Goal: Task Accomplishment & Management: Complete application form

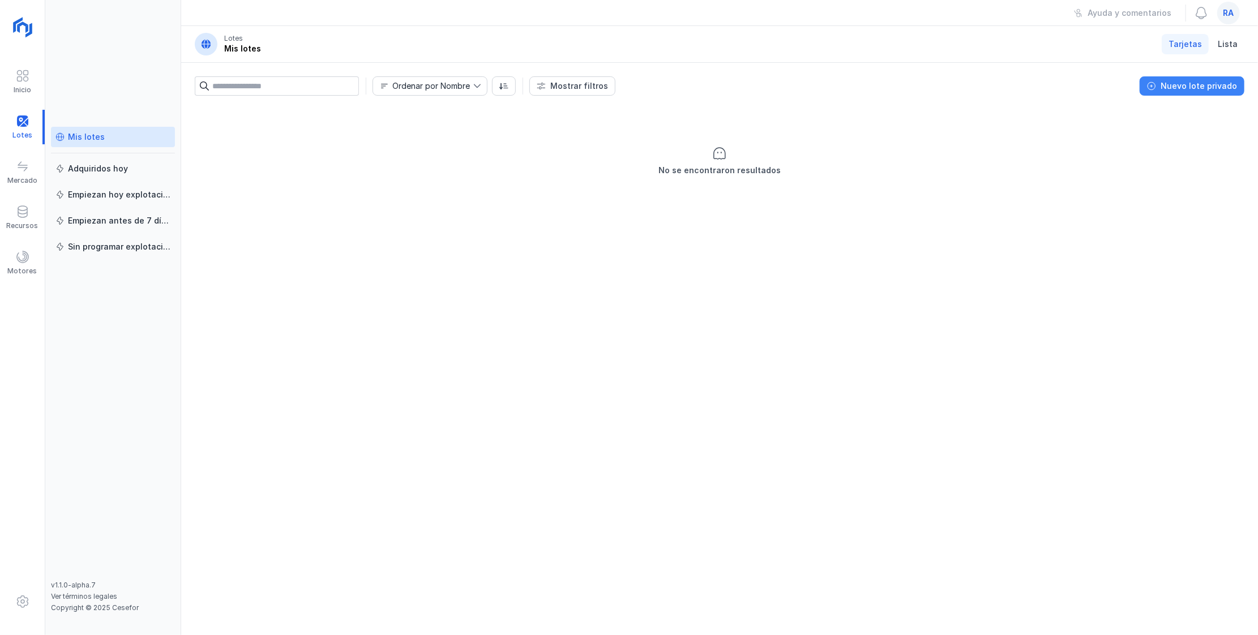
click at [478, 86] on div "Nuevo lote privado" at bounding box center [1199, 85] width 76 height 11
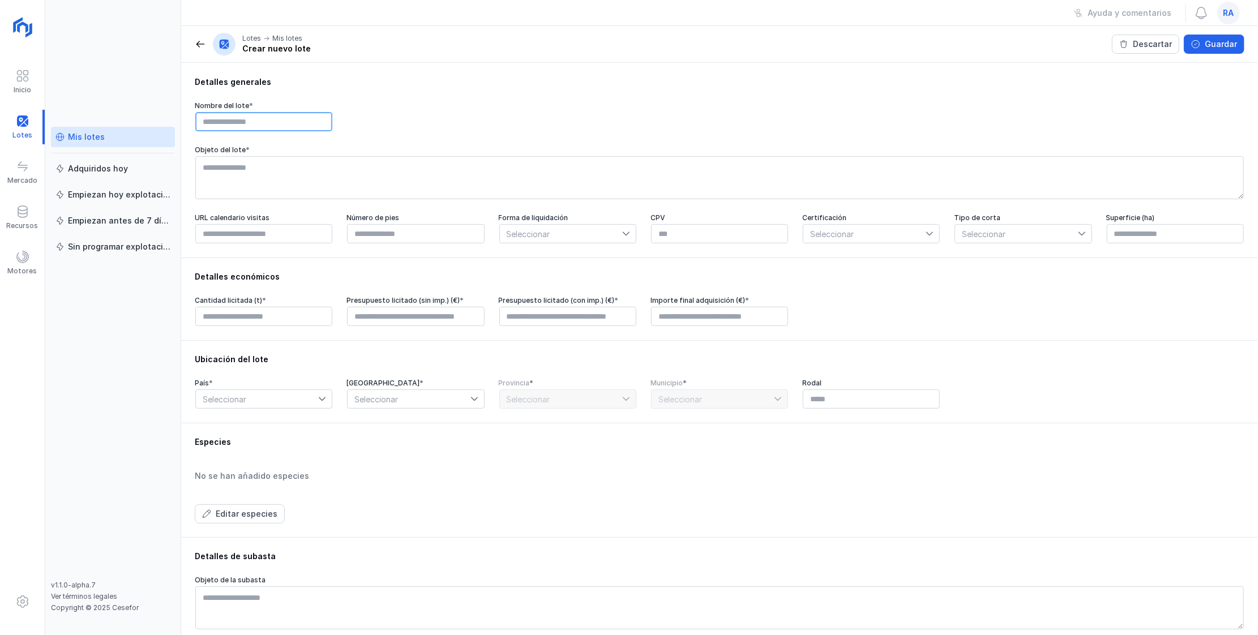
click at [204, 120] on input "text" at bounding box center [263, 121] width 137 height 19
type input "*"
type input "**********"
click at [226, 186] on textarea at bounding box center [719, 177] width 1048 height 43
type textarea "**********"
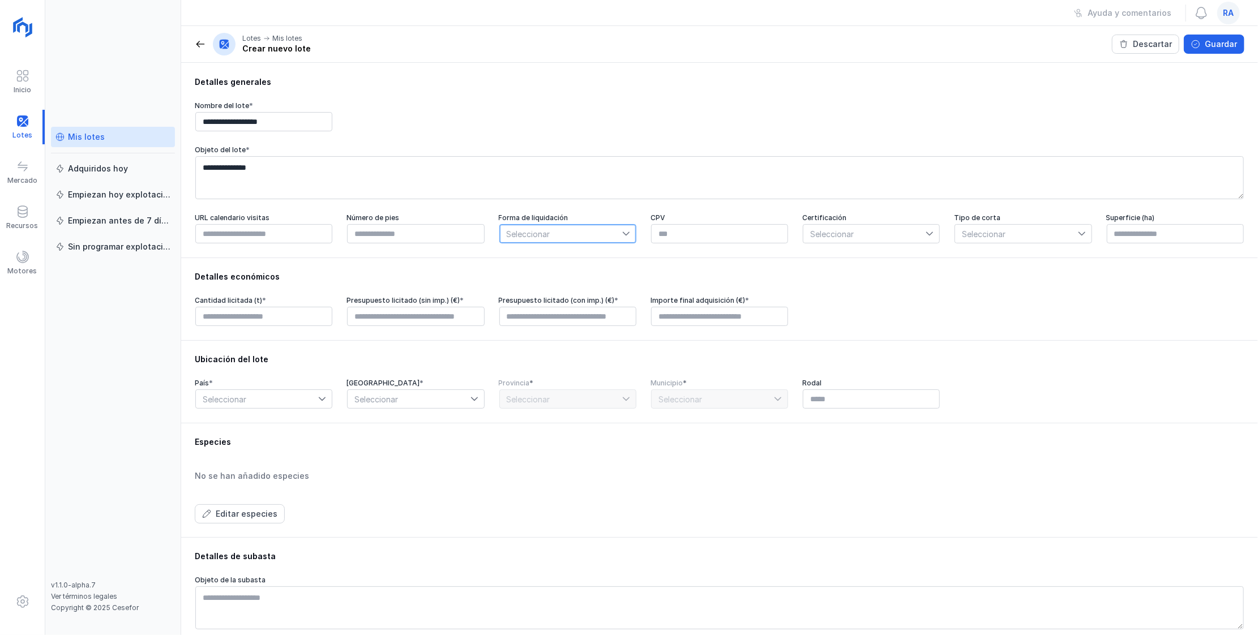
click at [478, 241] on span "Seleccionar" at bounding box center [561, 234] width 122 height 18
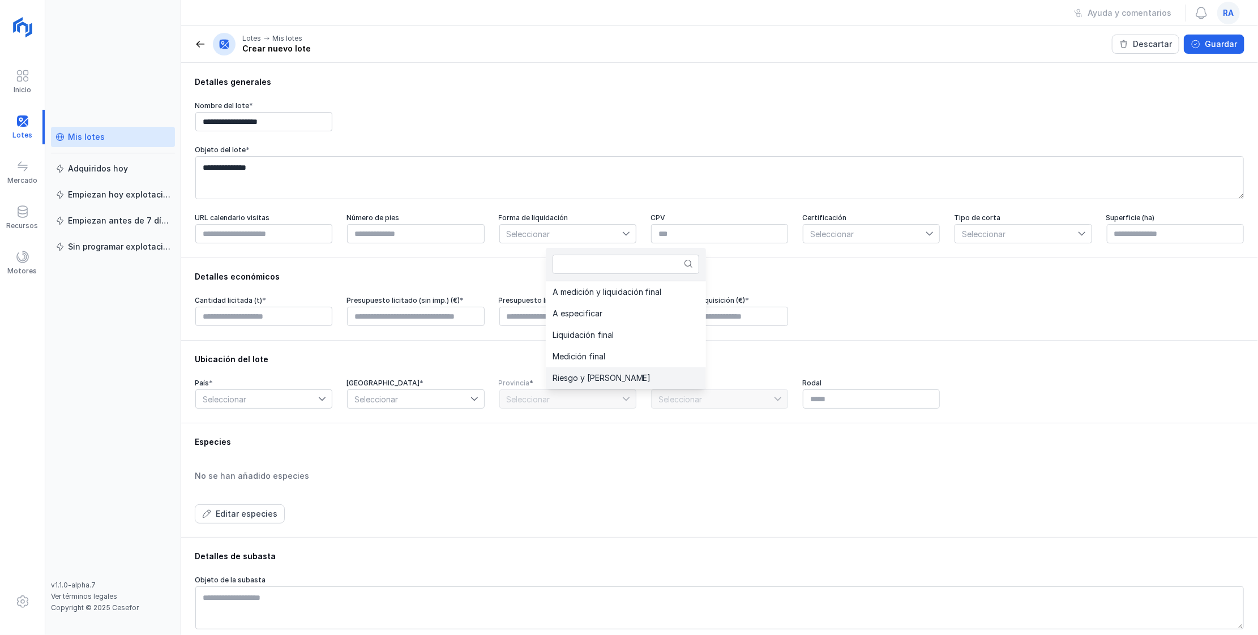
click at [478, 241] on span "Riesgo y [PERSON_NAME]" at bounding box center [602, 378] width 99 height 8
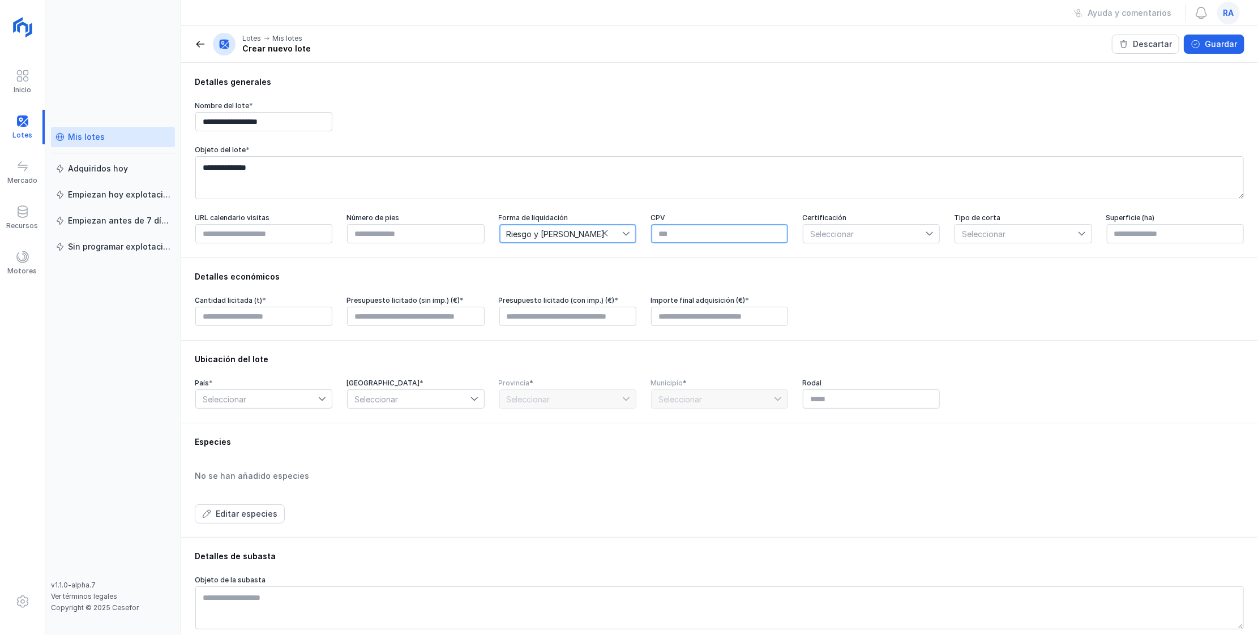
click at [478, 239] on input "text" at bounding box center [719, 233] width 137 height 19
click at [478, 237] on span "Seleccionar" at bounding box center [864, 234] width 122 height 18
click at [478, 237] on input "text" at bounding box center [719, 233] width 137 height 19
type input "********"
click at [478, 236] on span "Seleccionar" at bounding box center [864, 234] width 122 height 18
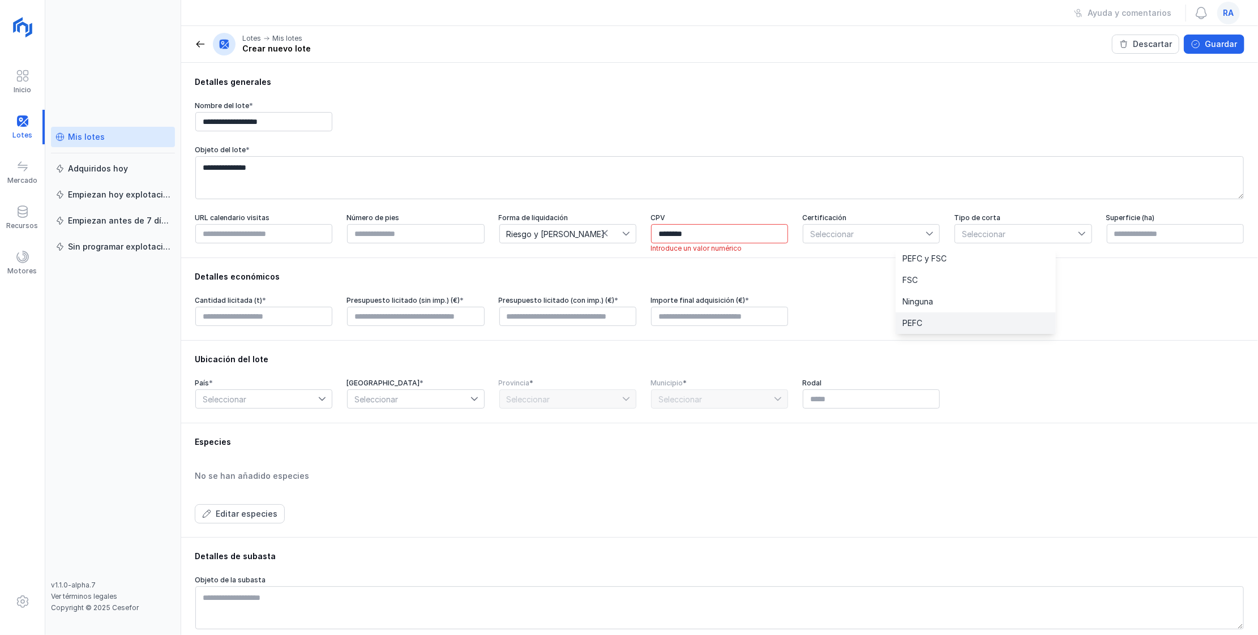
click at [478, 241] on li "PEFC" at bounding box center [976, 324] width 160 height 22
click at [478, 237] on span "Seleccionar" at bounding box center [1016, 234] width 122 height 18
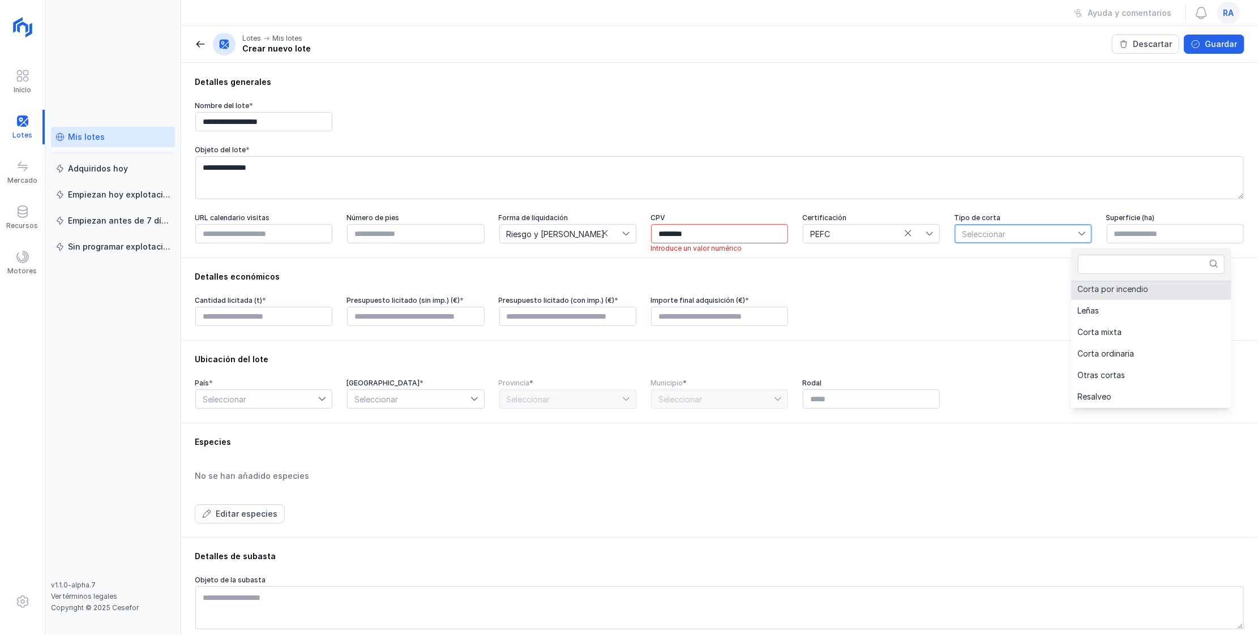
scroll to position [151, 0]
click at [478, 240] on span "Seleccionar" at bounding box center [1016, 234] width 122 height 18
click at [478, 241] on input "text" at bounding box center [1151, 264] width 147 height 19
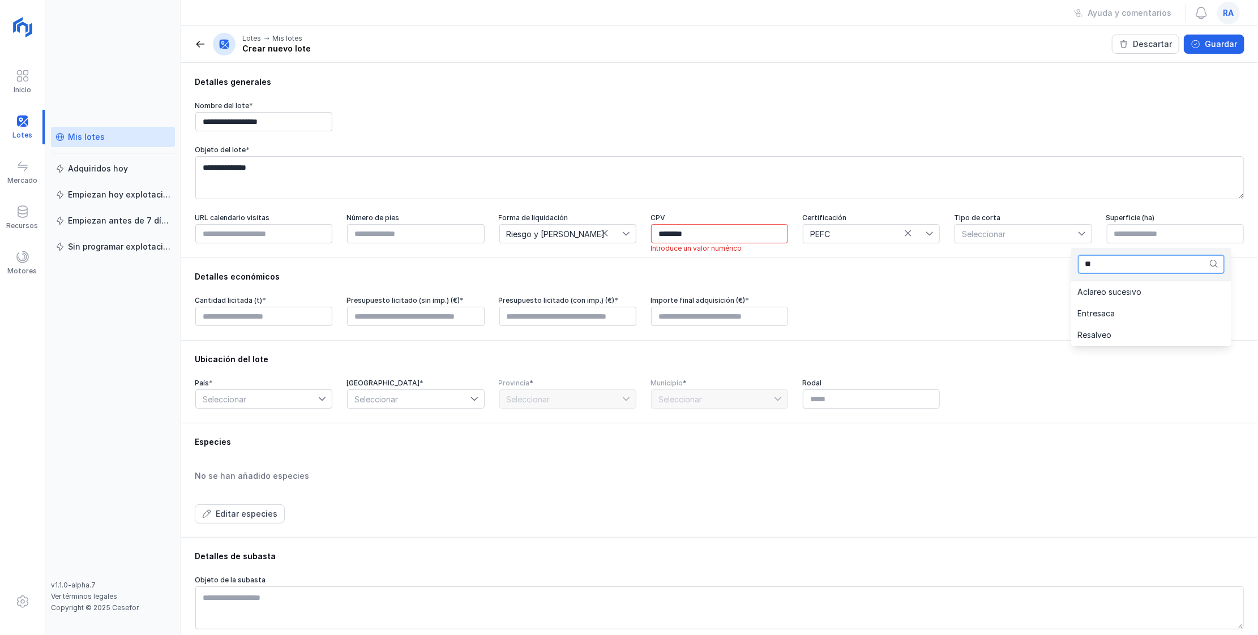
type input "*"
click at [478, 241] on li "[PERSON_NAME]" at bounding box center [1151, 335] width 160 height 22
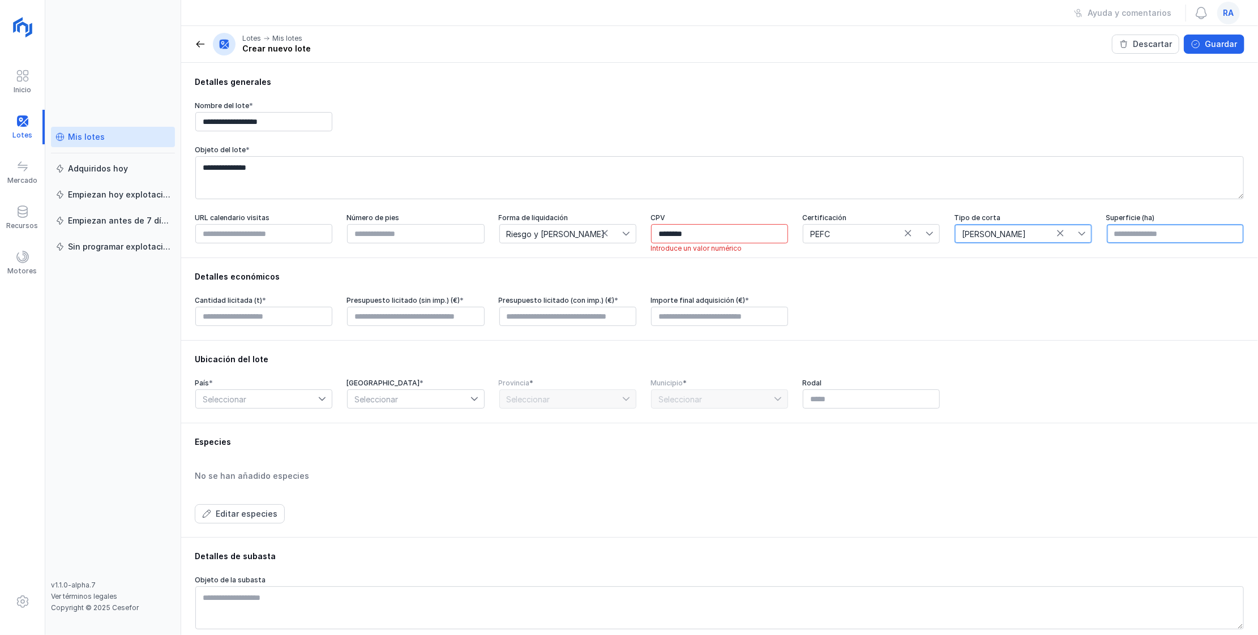
click at [478, 241] on input "text" at bounding box center [1175, 233] width 137 height 19
type input "*****"
drag, startPoint x: 438, startPoint y: 275, endPoint x: 436, endPoint y: 284, distance: 9.9
click at [438, 241] on div "URL calendario visitas Número de pies Forma de liquidación Riesgo y ventura CPV…" at bounding box center [720, 228] width 1050 height 31
click at [221, 241] on input "text" at bounding box center [263, 316] width 137 height 19
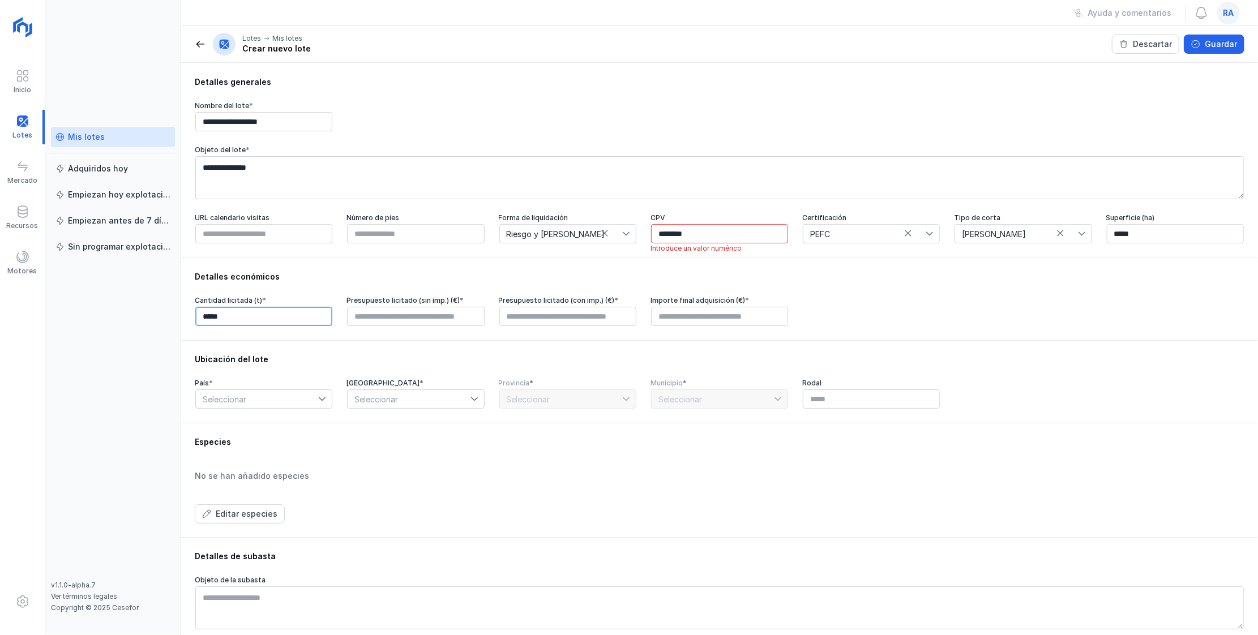
type input "******"
click at [399, 241] on input "text" at bounding box center [415, 316] width 137 height 19
type input "*********"
click at [478, 241] on input "text" at bounding box center [567, 316] width 137 height 19
type input "*********"
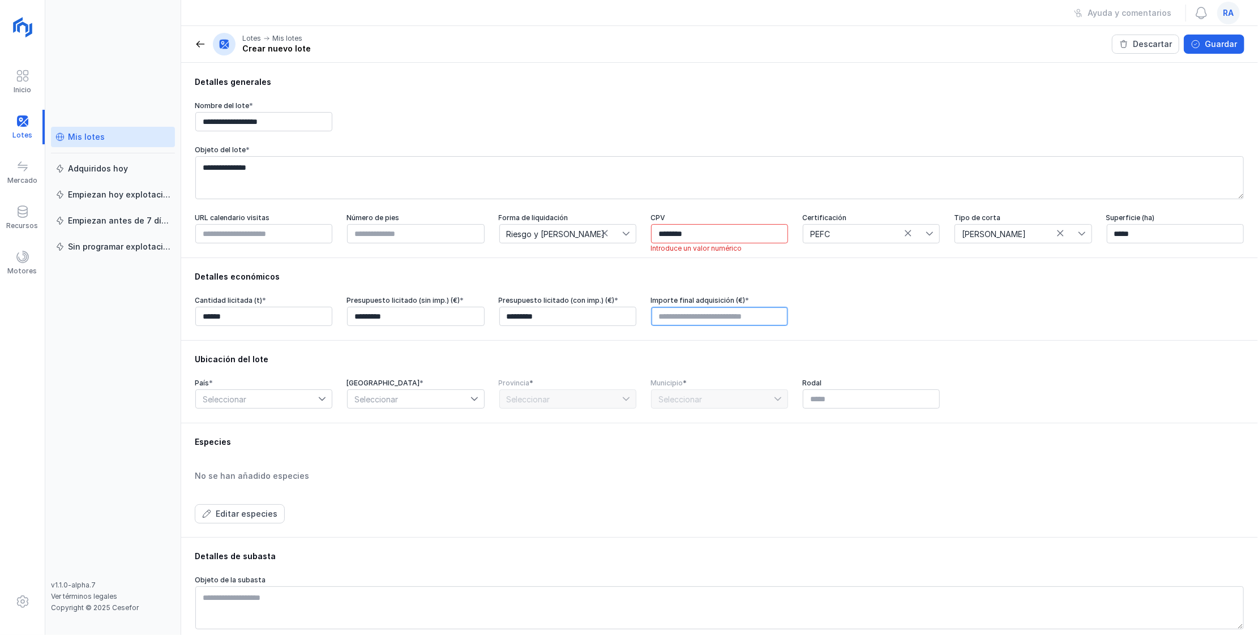
click at [478, 241] on input "text" at bounding box center [719, 316] width 137 height 19
type input "*********"
click at [238, 241] on span "Seleccionar" at bounding box center [257, 399] width 122 height 18
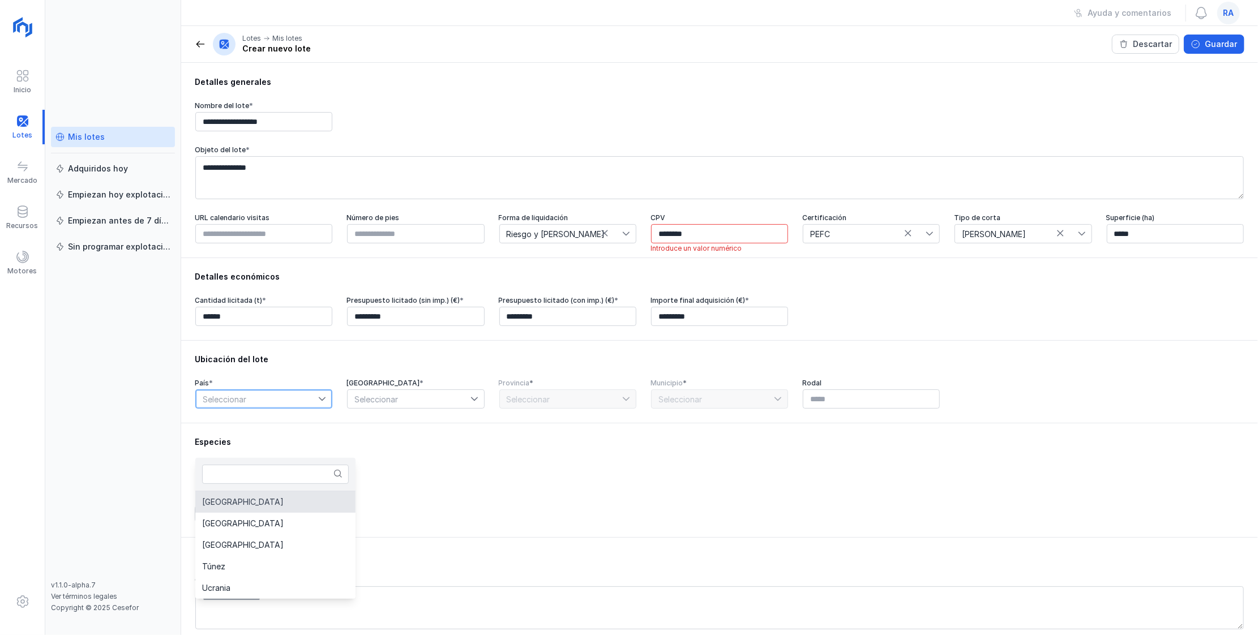
drag, startPoint x: 226, startPoint y: 502, endPoint x: 470, endPoint y: 500, distance: 244.6
click at [226, 241] on span "[GEOGRAPHIC_DATA]" at bounding box center [243, 502] width 82 height 8
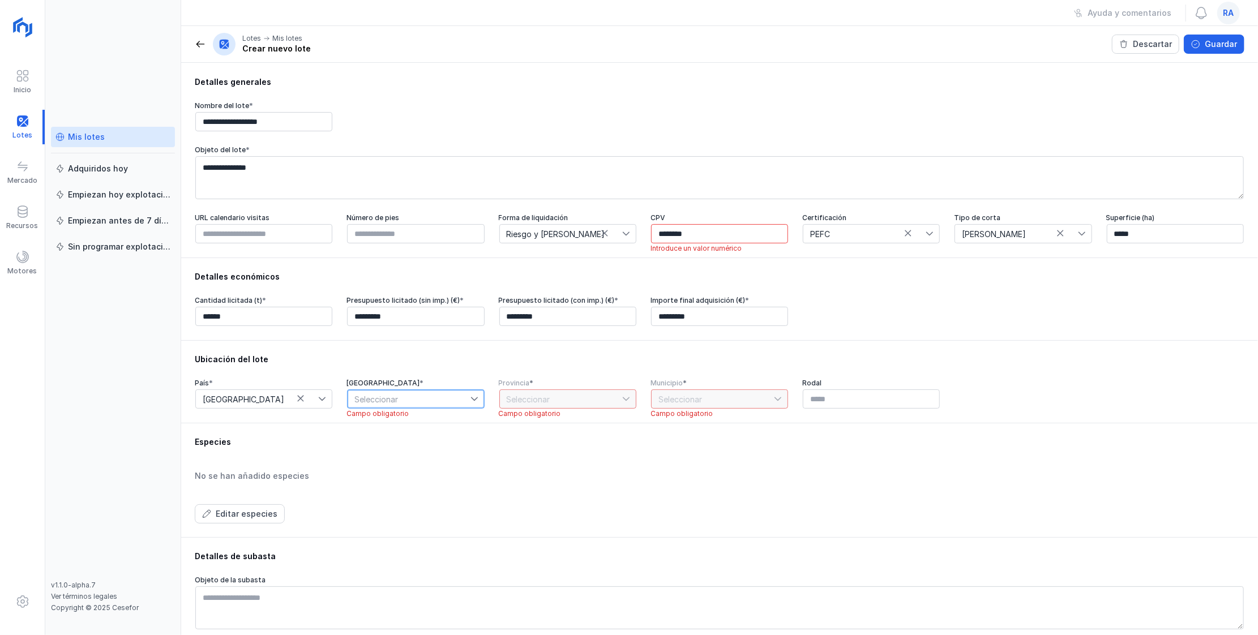
click at [451, 241] on span "Seleccionar" at bounding box center [409, 399] width 122 height 18
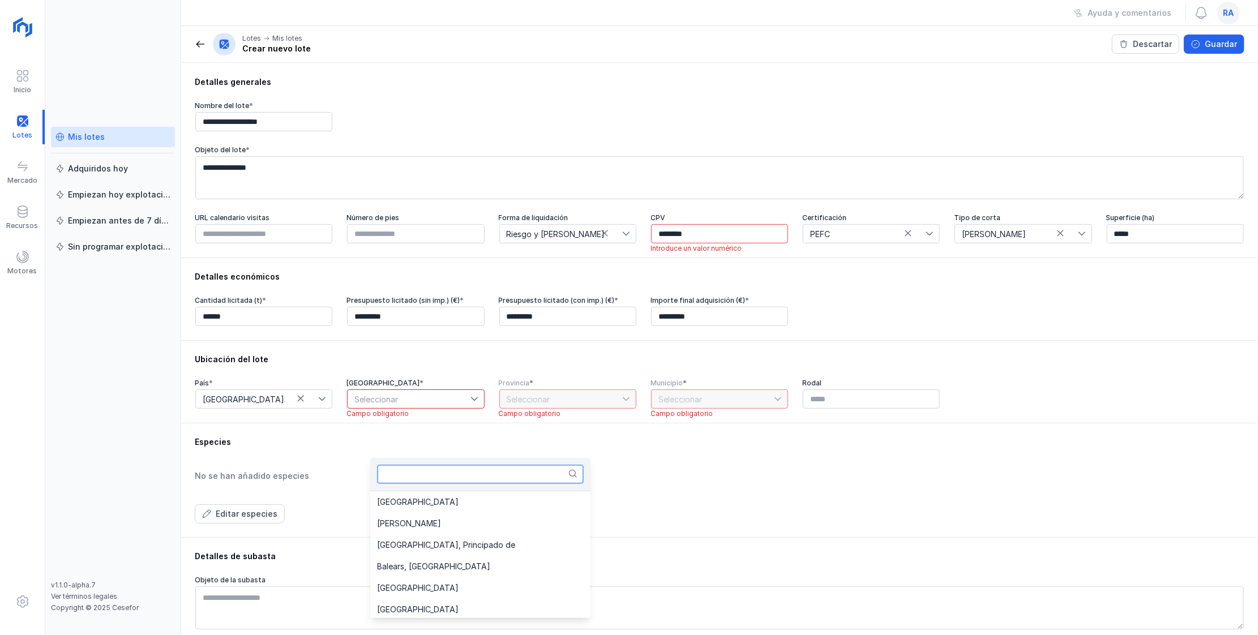
click at [431, 241] on input "text" at bounding box center [480, 474] width 207 height 19
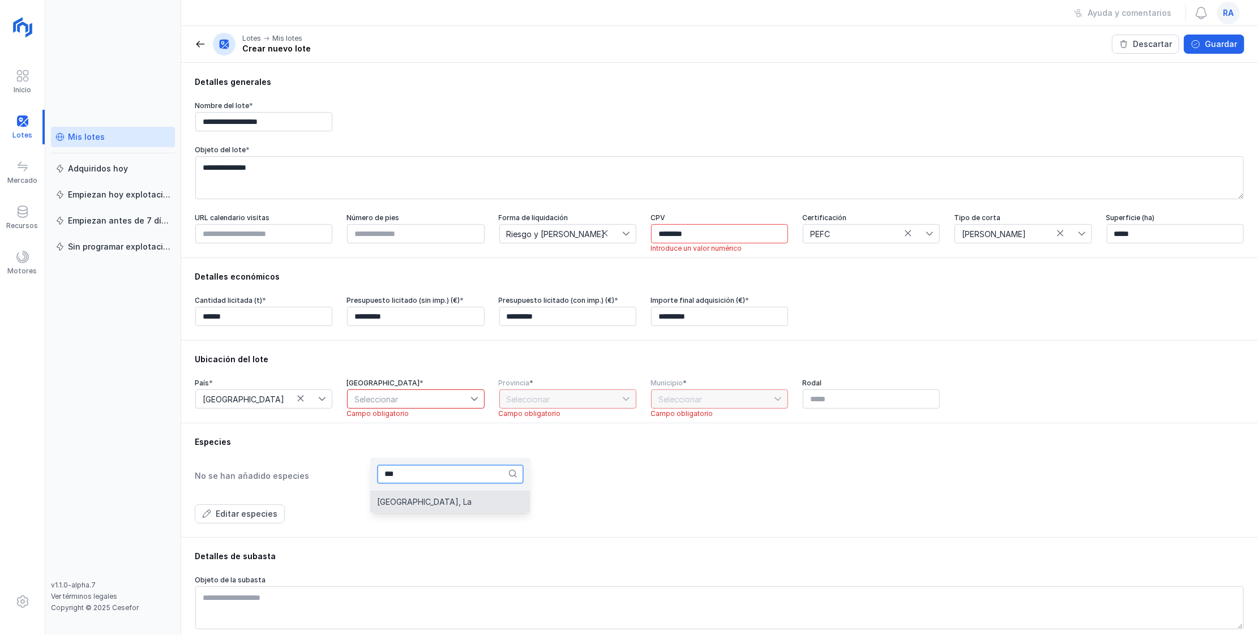
type input "***"
click at [385, 241] on span "[GEOGRAPHIC_DATA], La" at bounding box center [424, 502] width 95 height 8
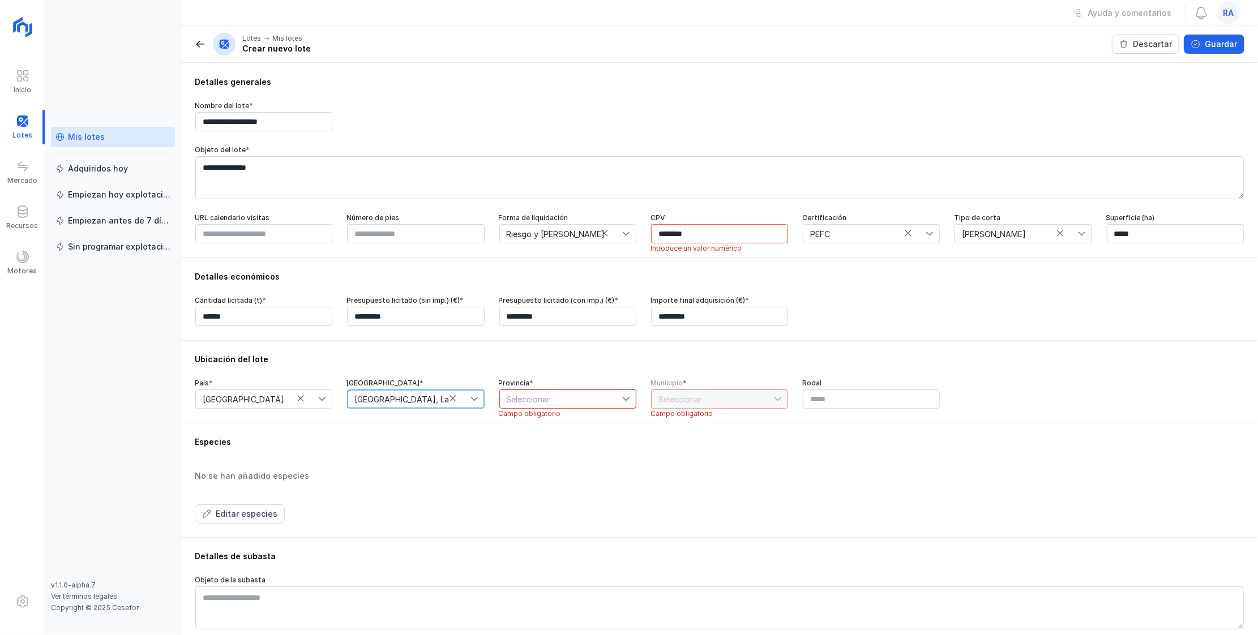
click at [478, 241] on span "Seleccionar" at bounding box center [561, 399] width 122 height 18
click at [478, 241] on div "Especies No se han añadido especies Editar especies" at bounding box center [719, 480] width 1077 height 114
click at [478, 241] on span "Seleccionar" at bounding box center [561, 399] width 122 height 18
click at [478, 241] on span "[GEOGRAPHIC_DATA], La" at bounding box center [600, 469] width 95 height 8
click at [478, 241] on span "Seleccionar" at bounding box center [713, 399] width 122 height 18
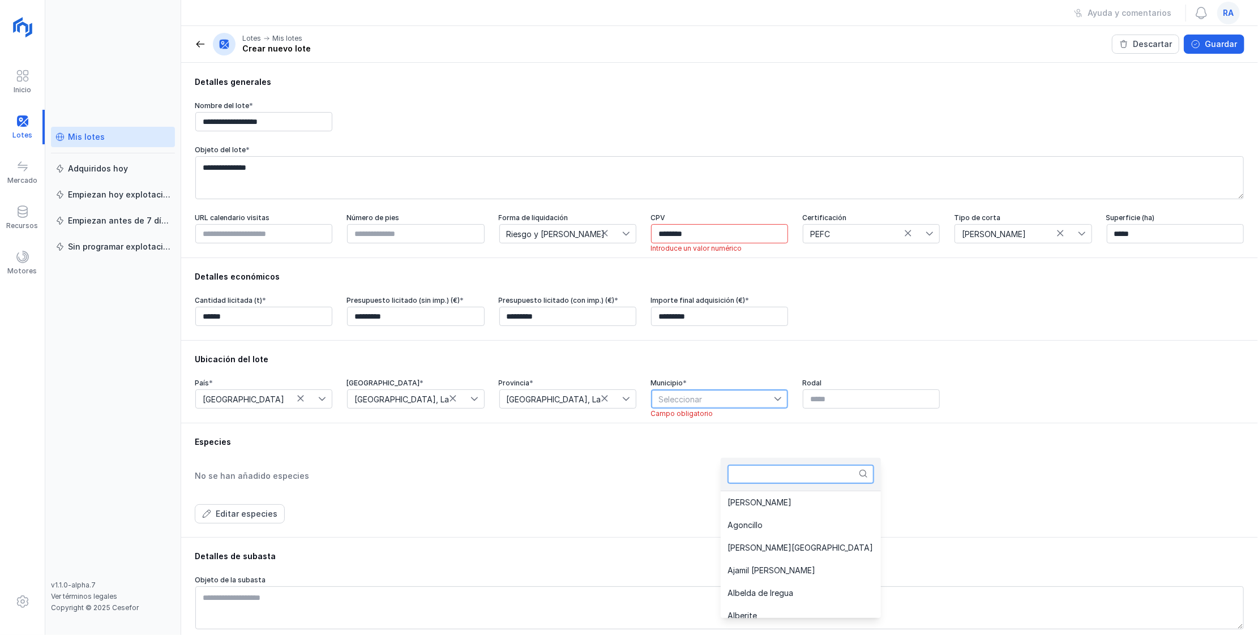
click at [478, 241] on input "text" at bounding box center [800, 474] width 147 height 19
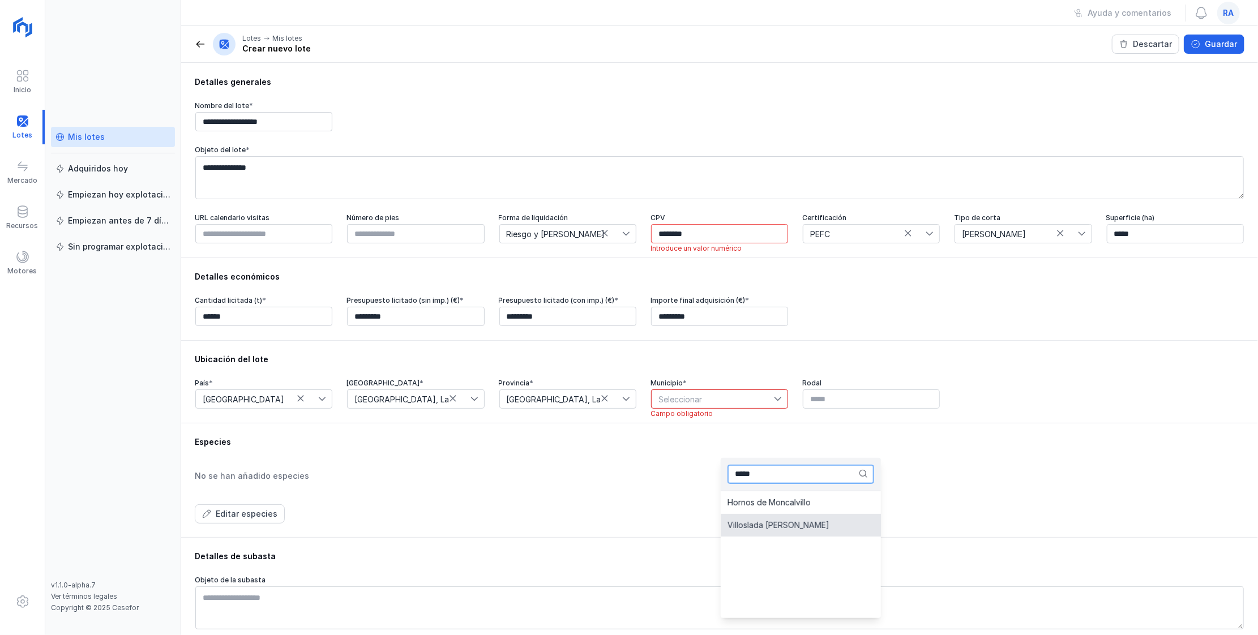
type input "*****"
click at [478, 241] on span "Villoslada [PERSON_NAME]" at bounding box center [778, 525] width 102 height 8
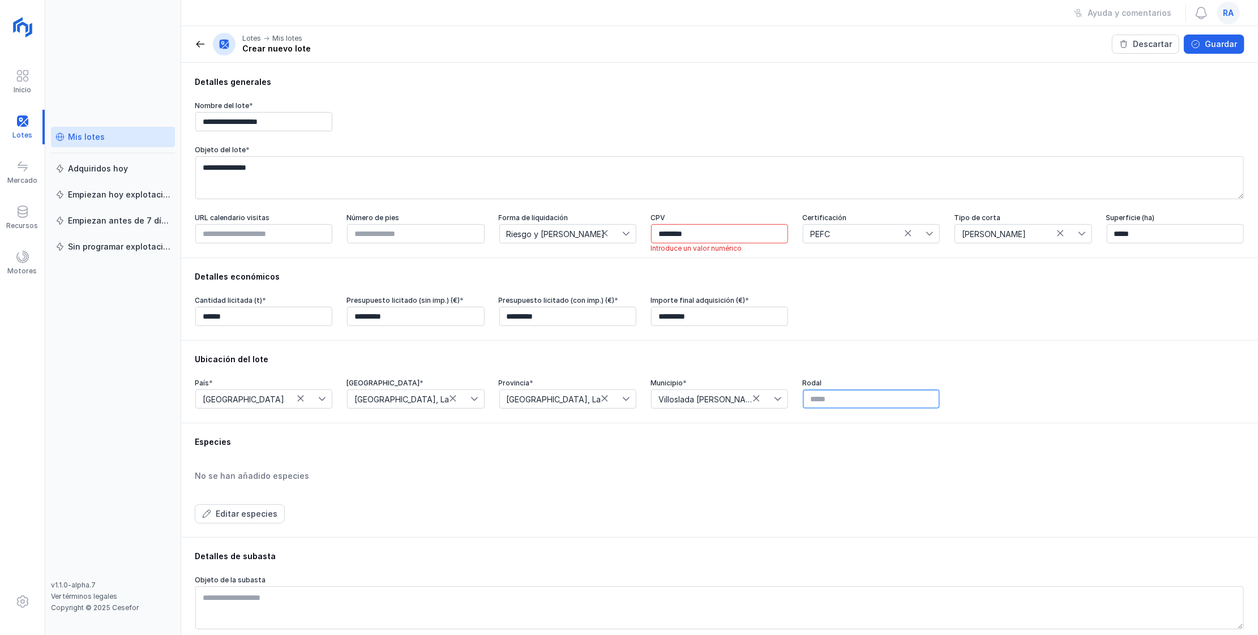
click at [478, 241] on input "text" at bounding box center [871, 399] width 137 height 19
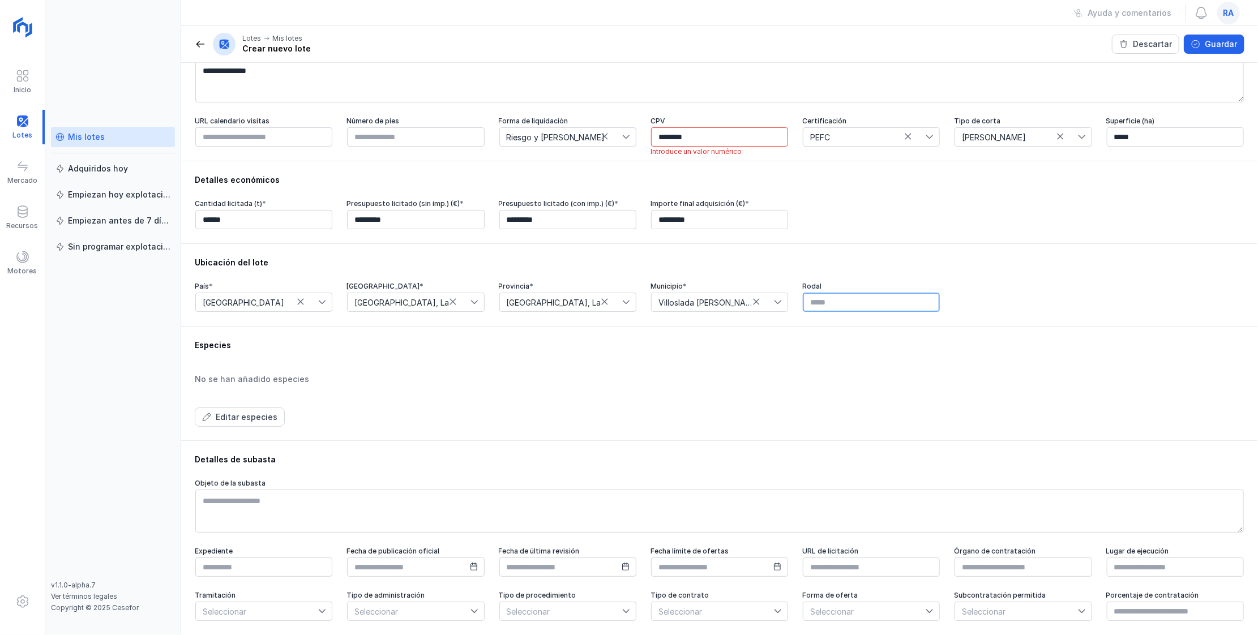
scroll to position [170, 0]
click at [236, 241] on div "Editar especies" at bounding box center [247, 417] width 62 height 11
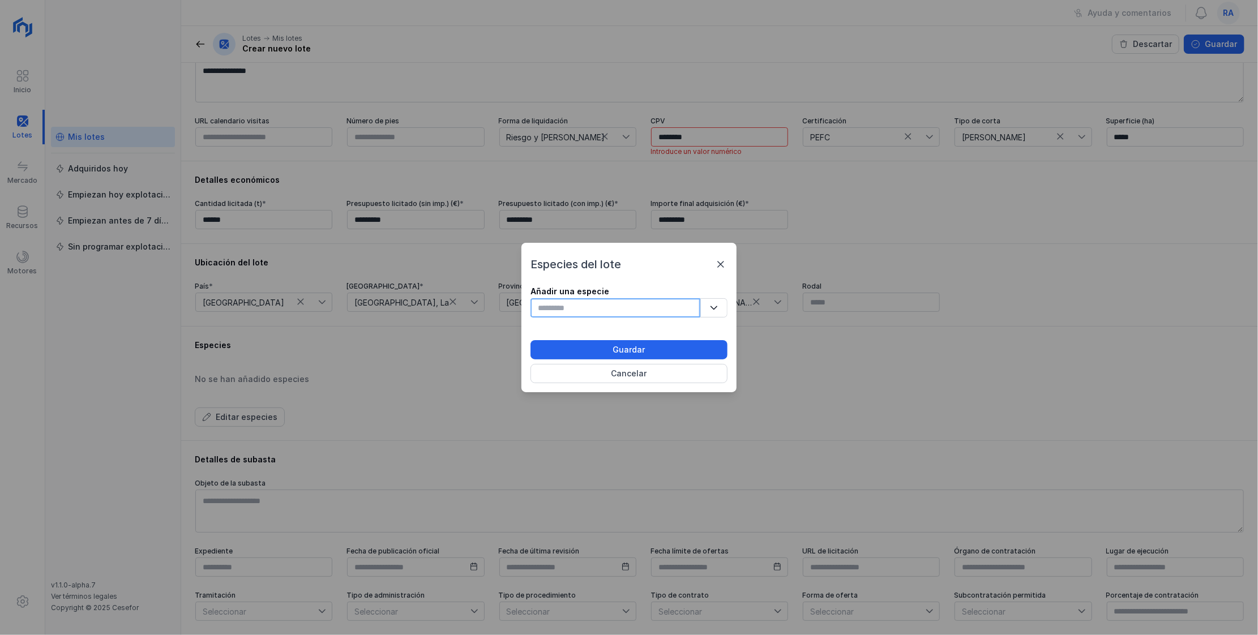
click at [478, 241] on input "text" at bounding box center [615, 307] width 170 height 19
type input "*"
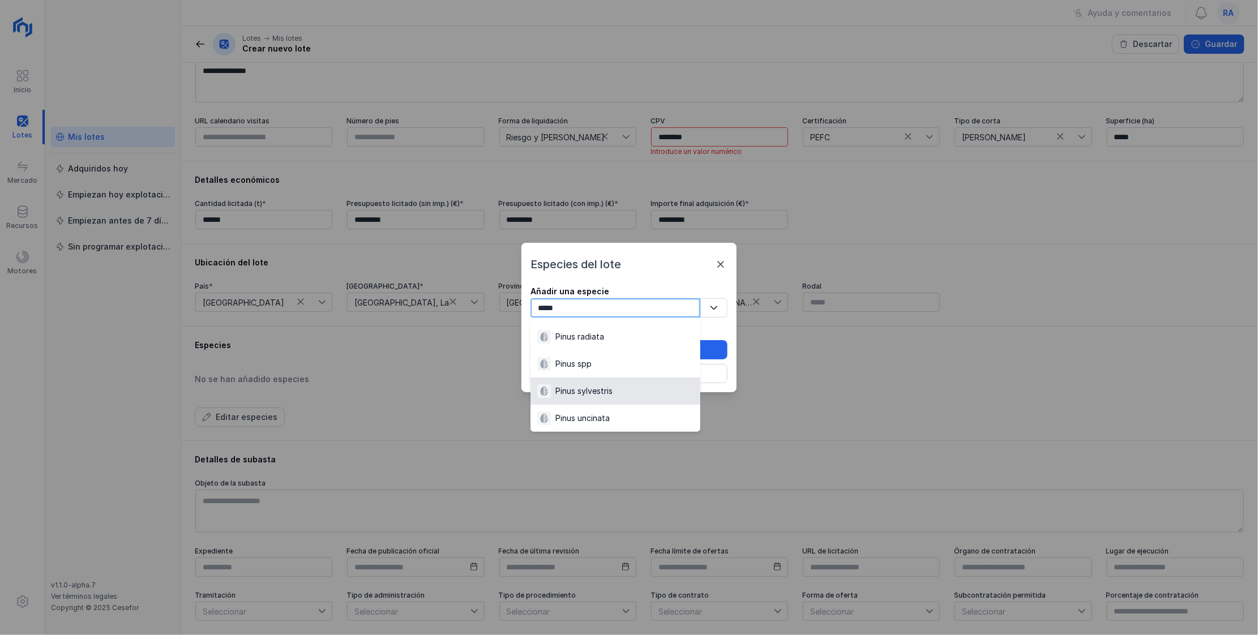
type input "*****"
click at [478, 241] on div "Pinus sylvestris" at bounding box center [583, 391] width 57 height 11
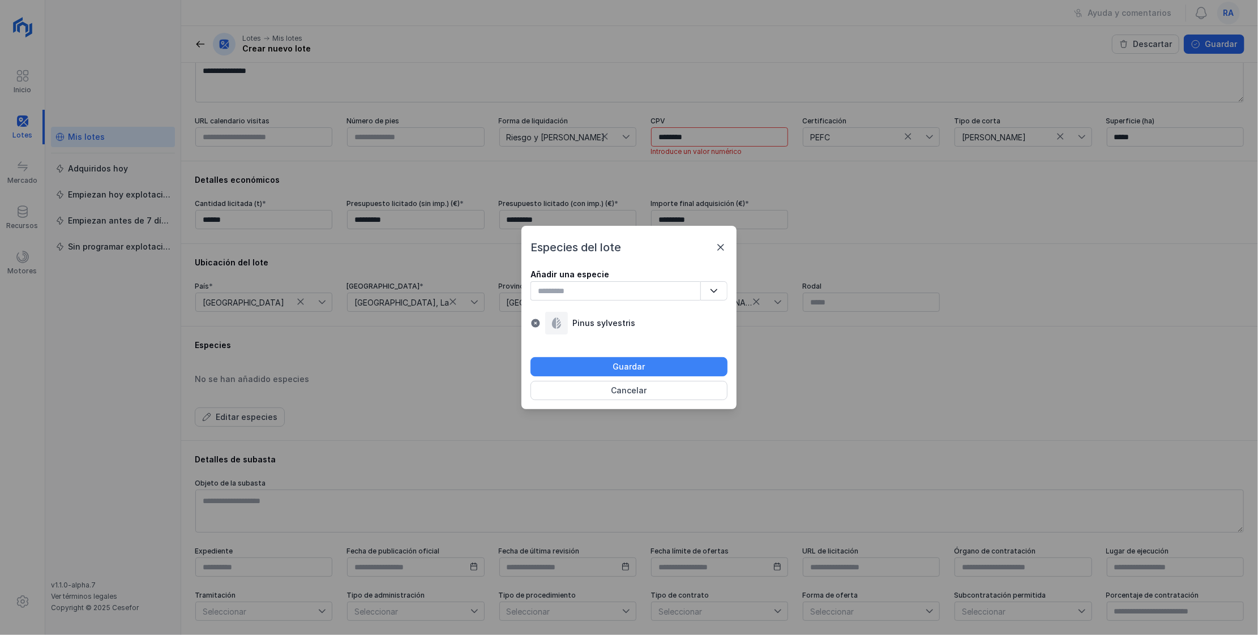
click at [478, 241] on div "Guardar" at bounding box center [629, 366] width 32 height 11
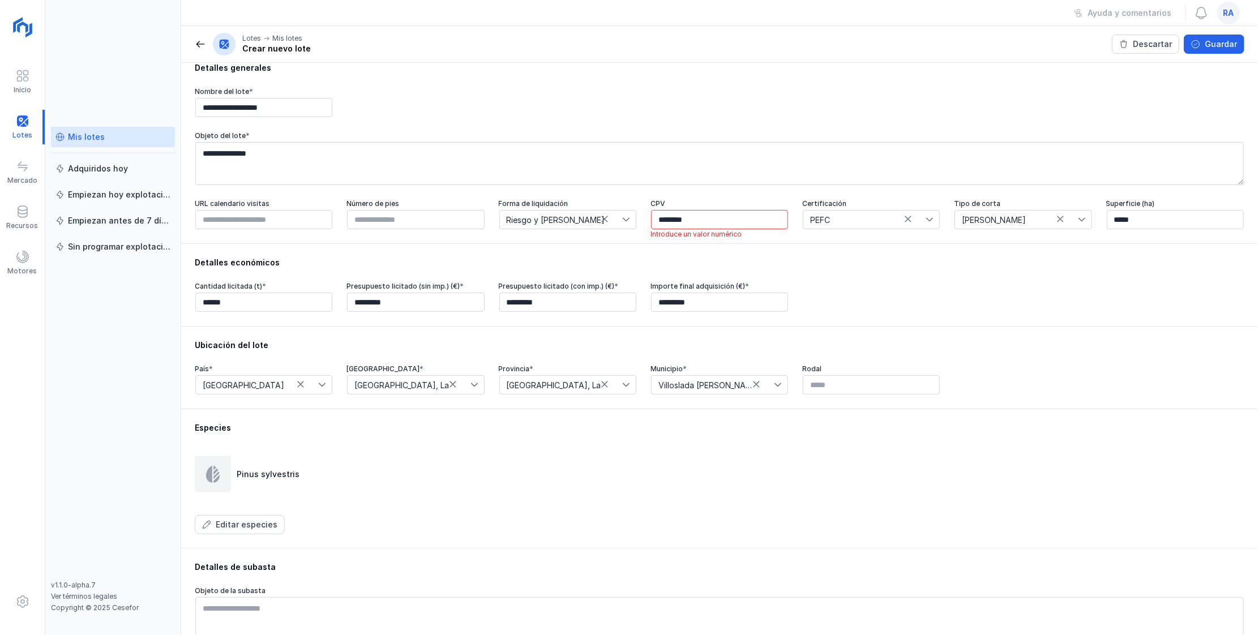
scroll to position [0, 0]
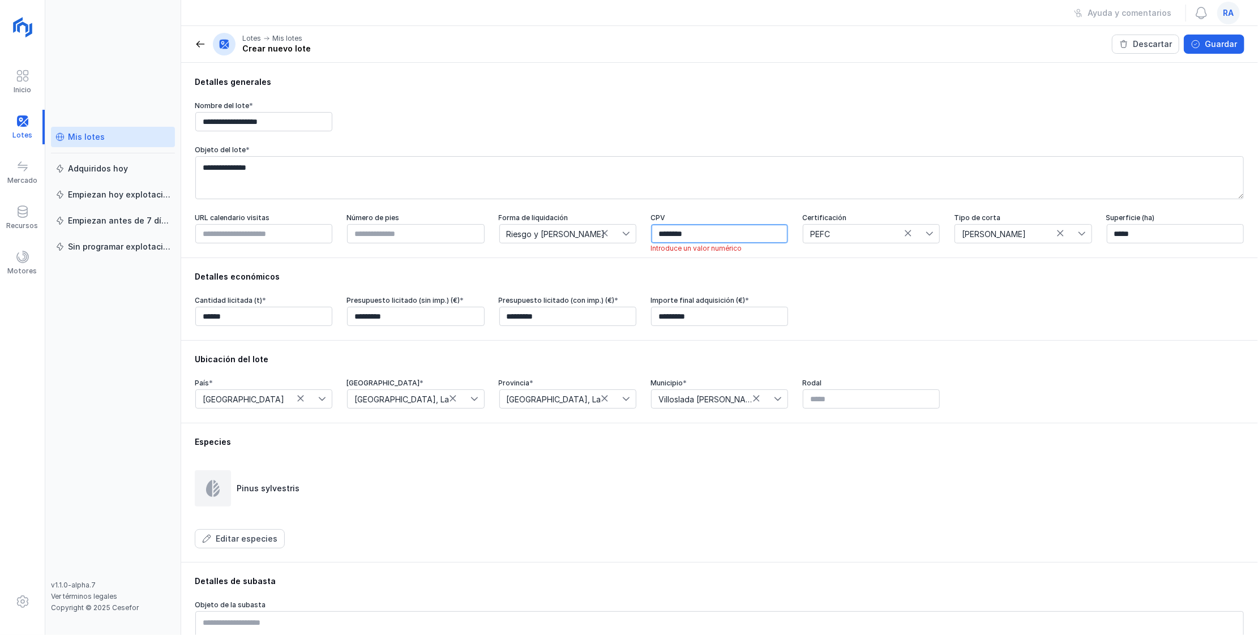
click at [478, 238] on input "********" at bounding box center [719, 233] width 137 height 19
type input "*******"
click at [478, 44] on div "Guardar" at bounding box center [1221, 43] width 32 height 11
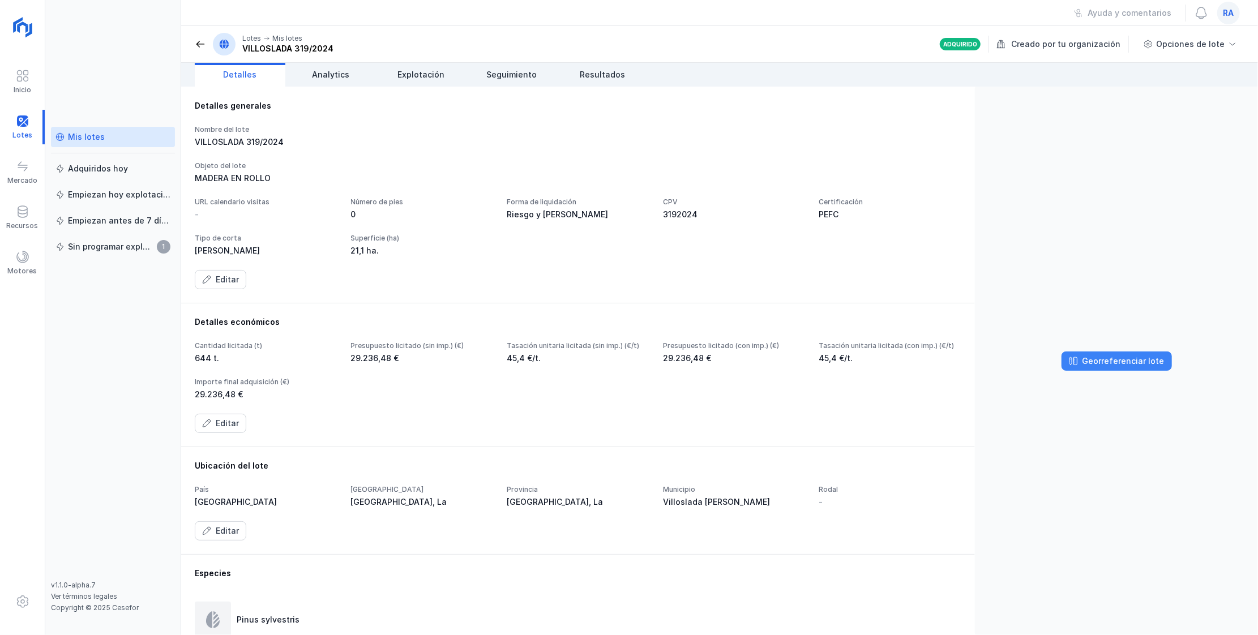
click at [478, 241] on div "Georreferenciar lote" at bounding box center [1123, 361] width 82 height 11
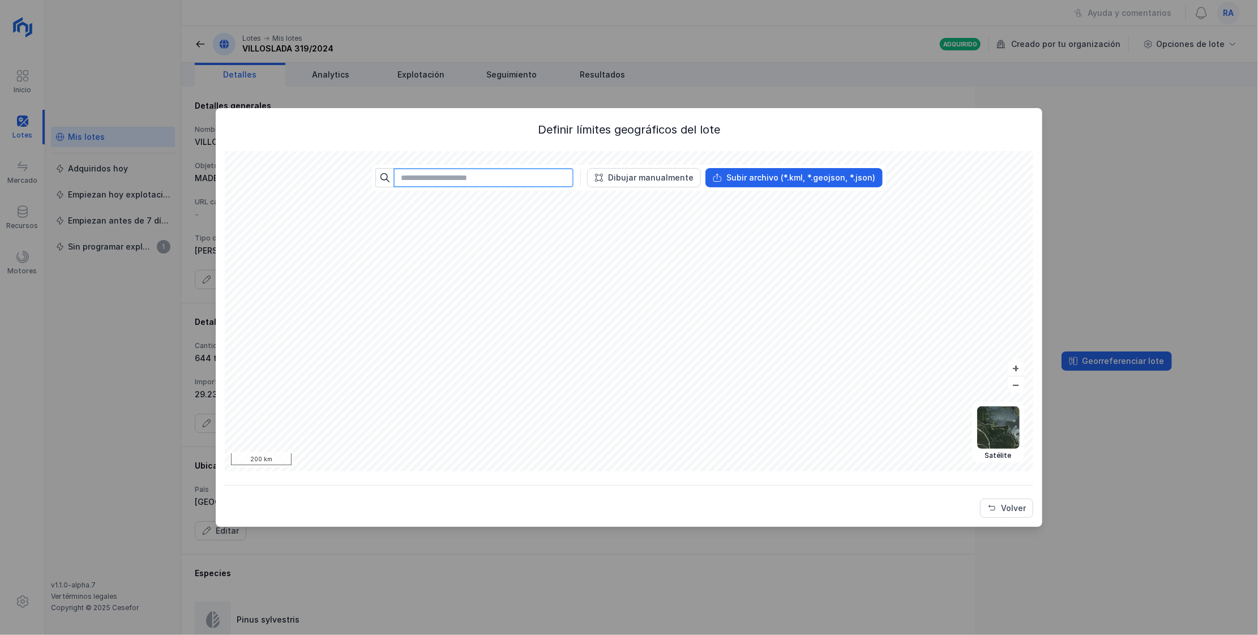
click at [452, 178] on input "text" at bounding box center [483, 177] width 180 height 19
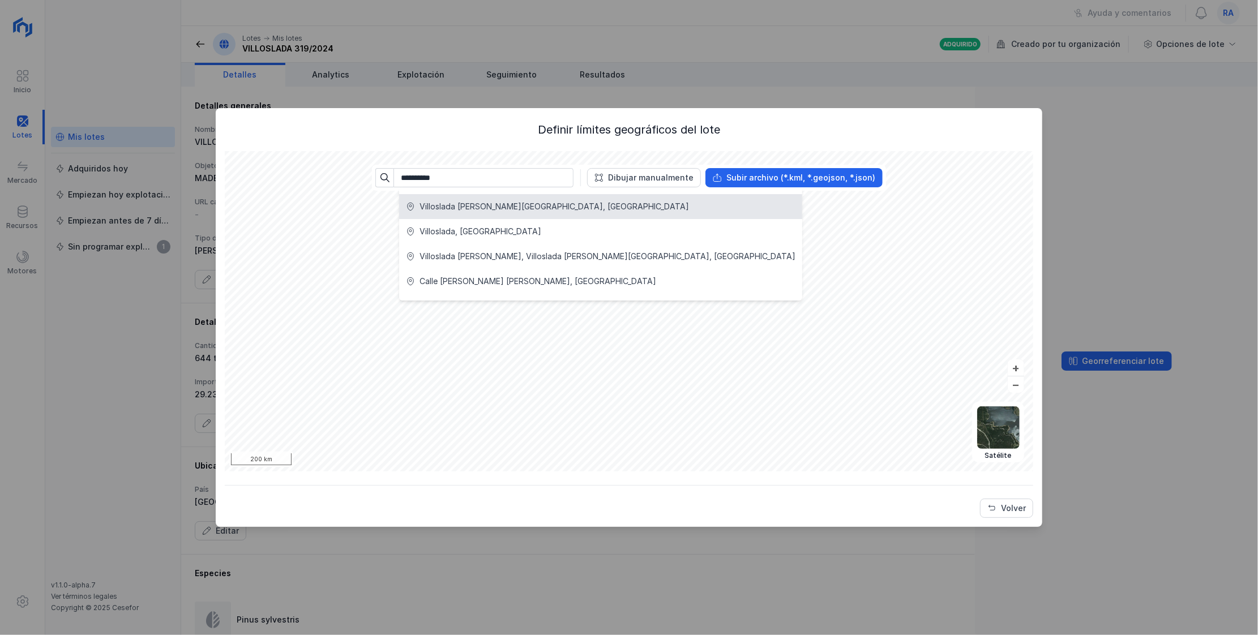
click at [452, 202] on div "Villoslada [PERSON_NAME][GEOGRAPHIC_DATA], [GEOGRAPHIC_DATA]" at bounding box center [554, 206] width 269 height 11
type input "**********"
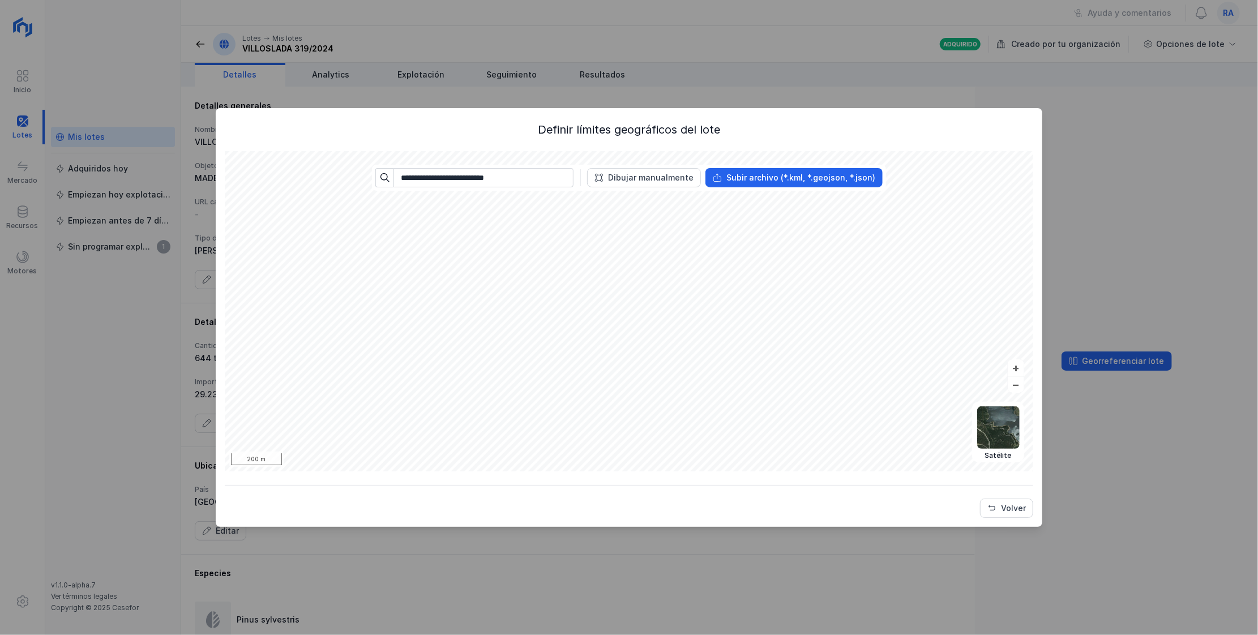
click at [478, 208] on div "**********" at bounding box center [629, 317] width 1258 height 635
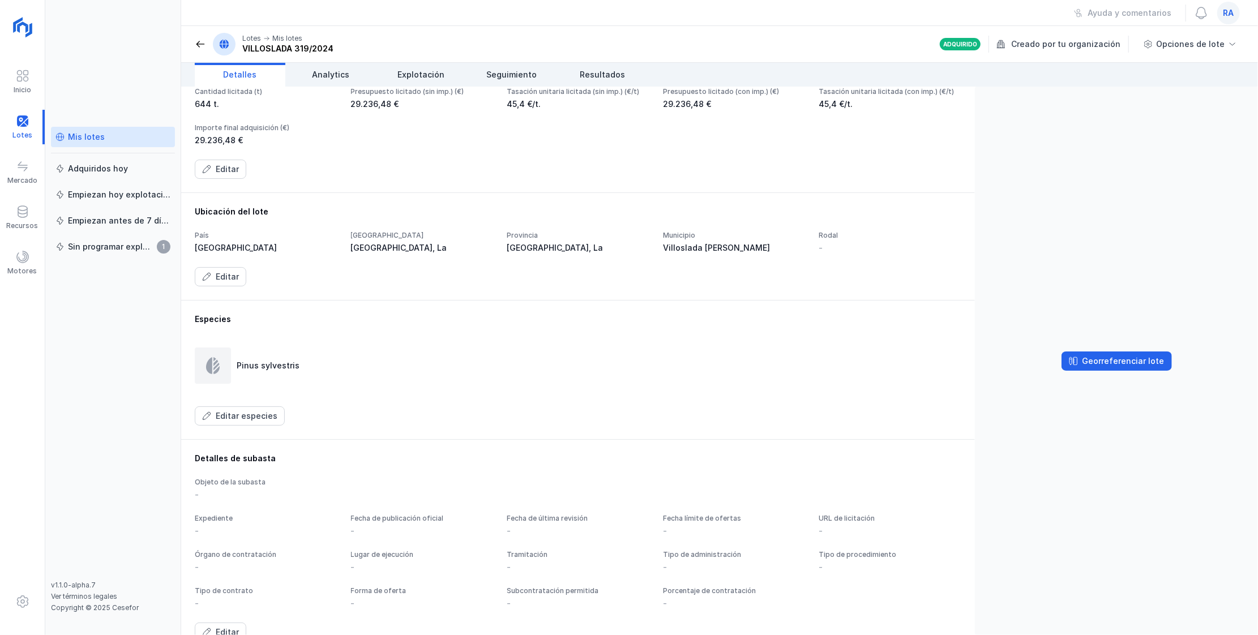
scroll to position [274, 0]
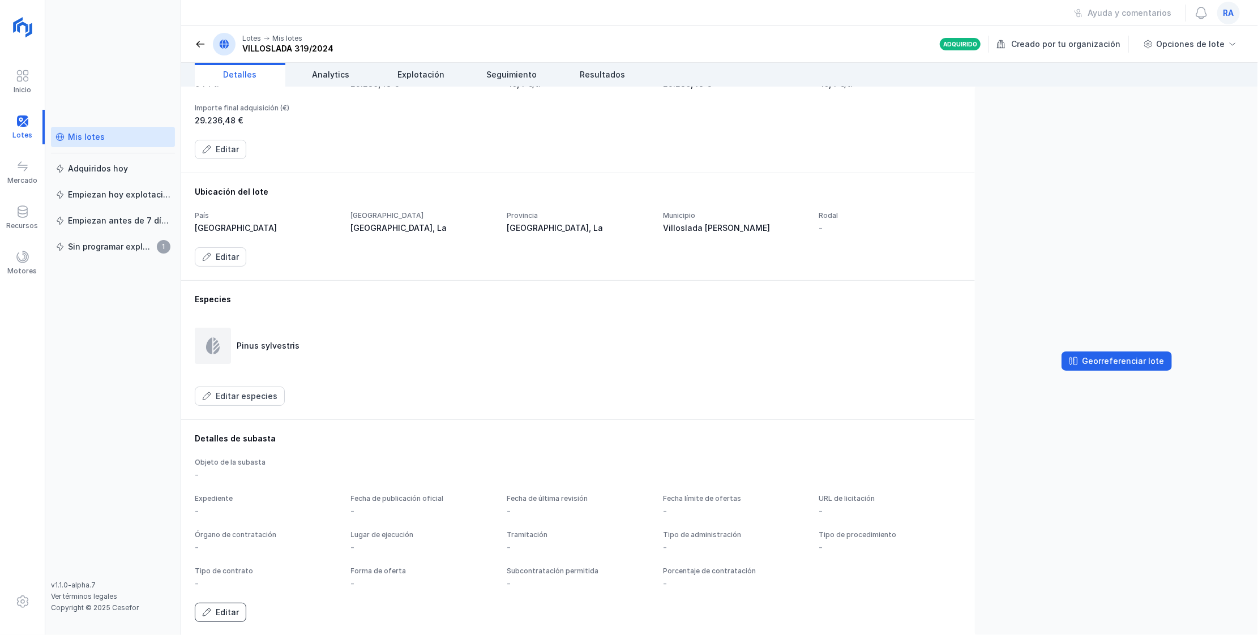
click at [217, 241] on div "Editar" at bounding box center [227, 612] width 23 height 11
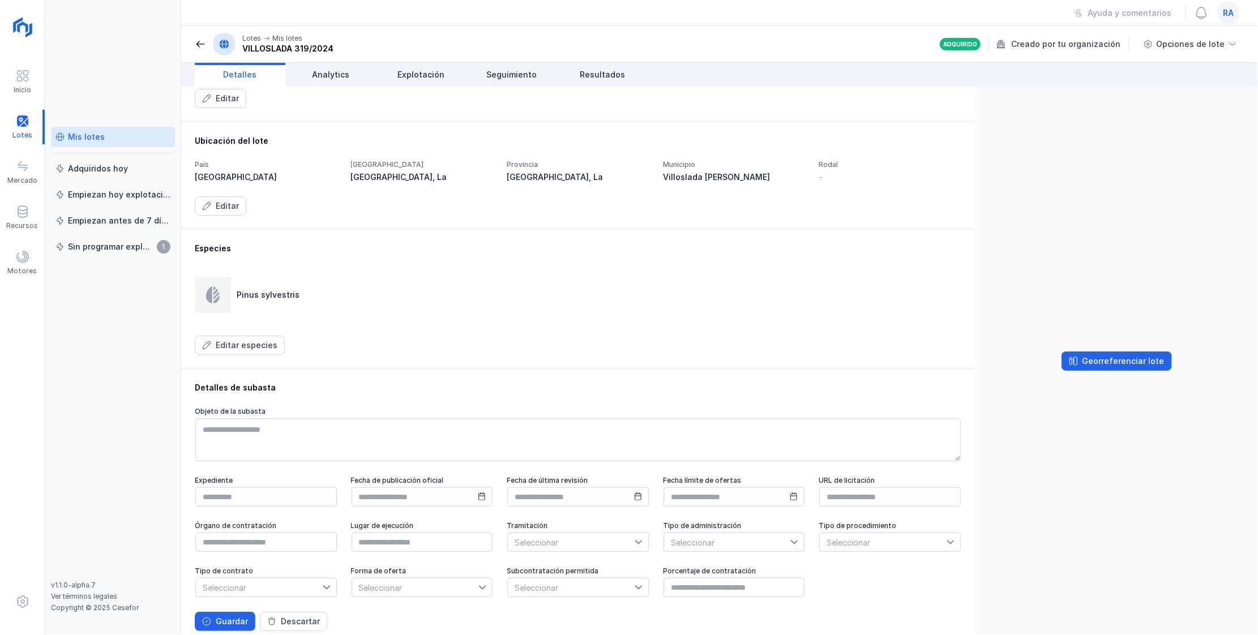
scroll to position [339, 0]
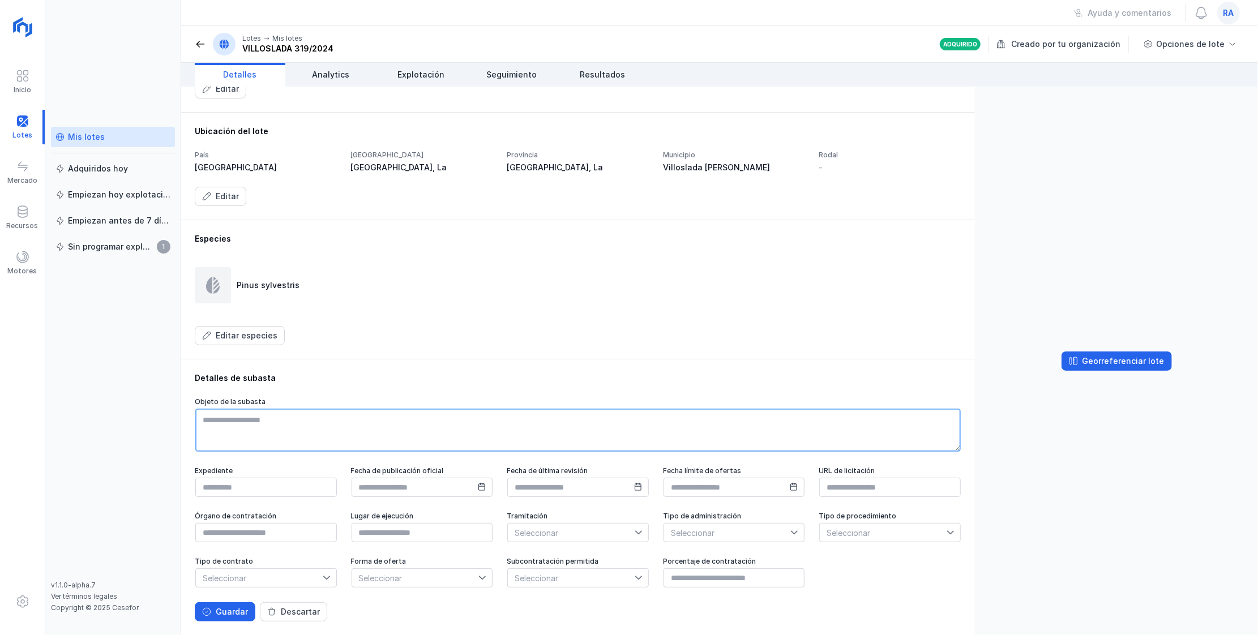
click at [241, 241] on textarea at bounding box center [577, 430] width 765 height 43
type textarea "**********"
type input "*********"
click at [279, 241] on textarea "**********" at bounding box center [577, 430] width 765 height 43
click at [478, 241] on icon at bounding box center [481, 487] width 7 height 8
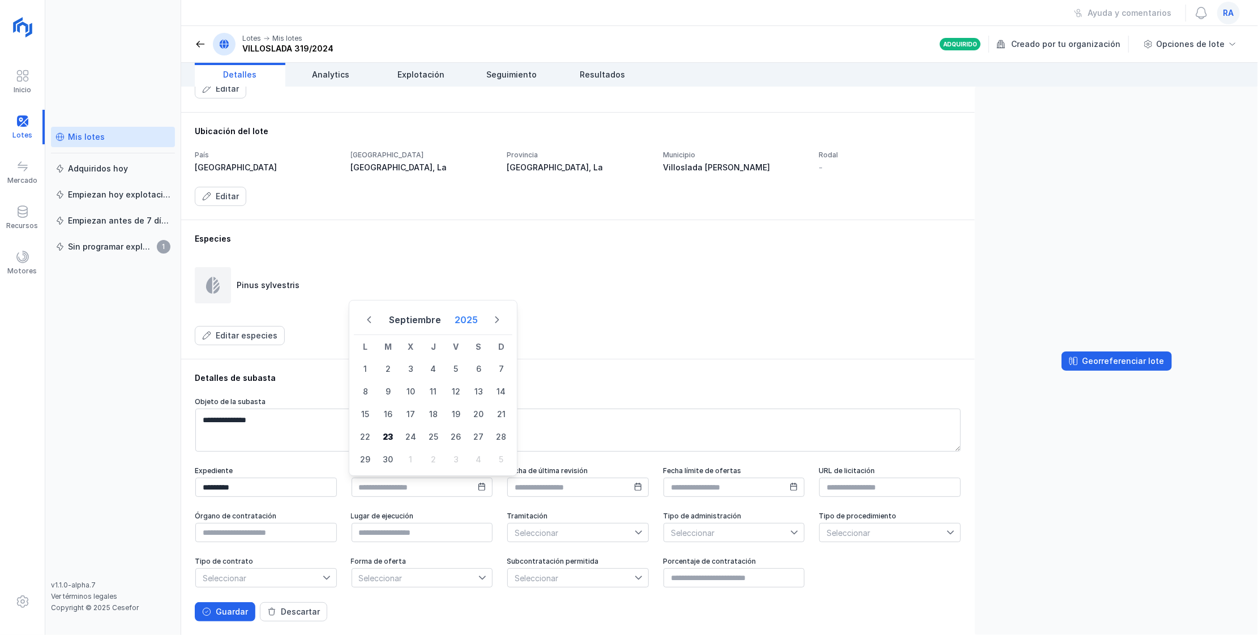
click at [467, 241] on button "2025" at bounding box center [466, 320] width 32 height 20
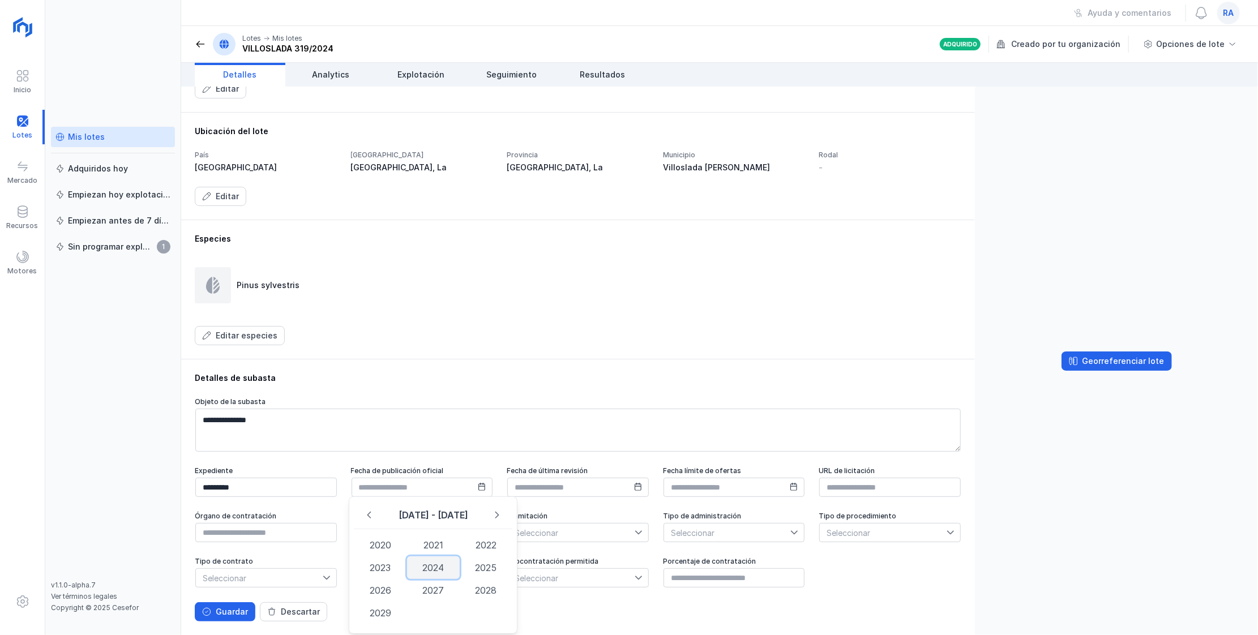
click at [442, 241] on span "2024" at bounding box center [433, 568] width 53 height 23
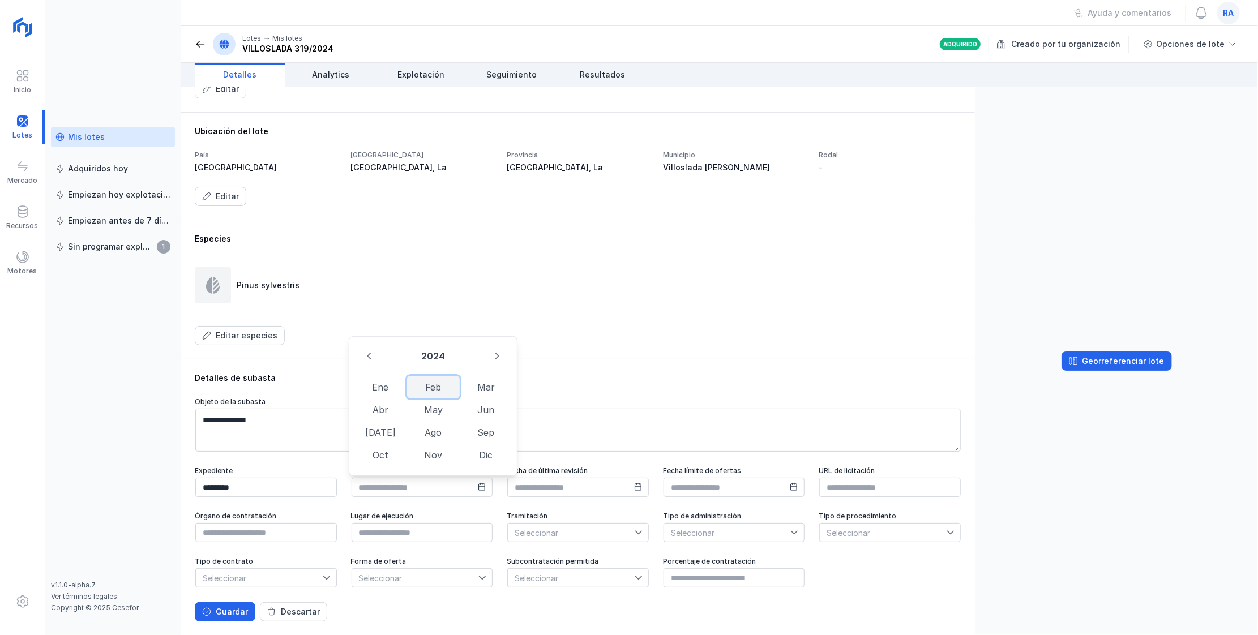
click at [421, 241] on span "Feb" at bounding box center [433, 387] width 53 height 23
click at [369, 241] on span "12" at bounding box center [365, 414] width 23 height 23
type input "**********"
click at [478, 241] on input "text" at bounding box center [578, 487] width 142 height 19
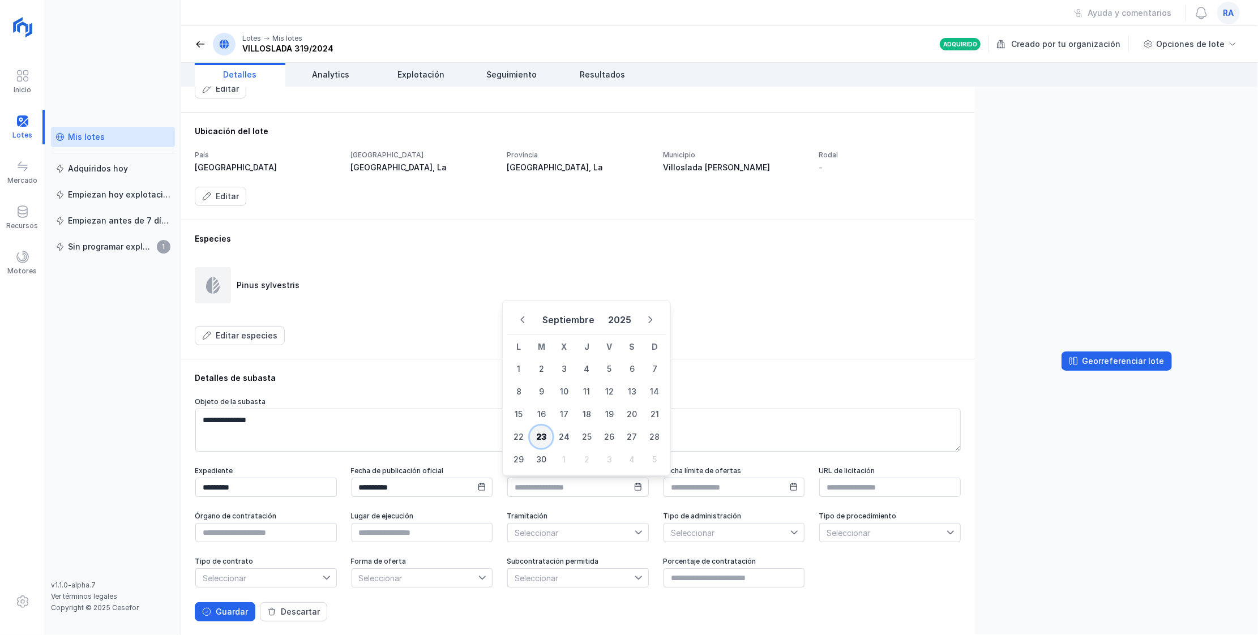
click at [478, 241] on span "23" at bounding box center [541, 437] width 23 height 23
type input "**********"
click at [478, 241] on input "text" at bounding box center [735, 487] width 142 height 19
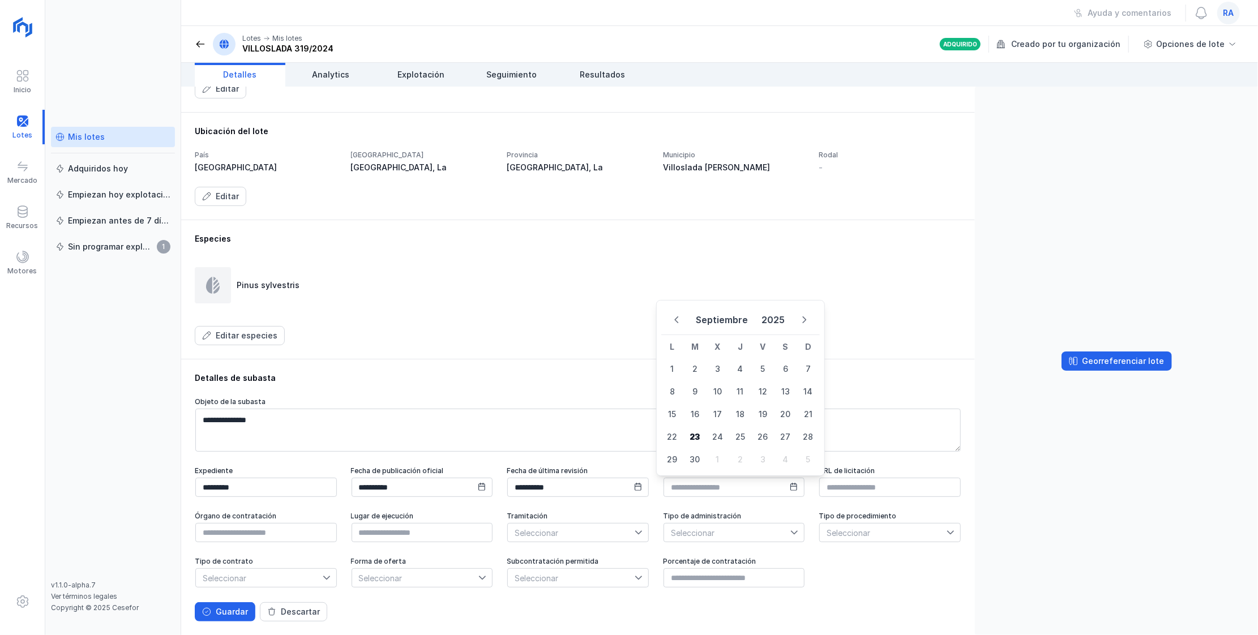
click at [478, 241] on div "Tipo de administración" at bounding box center [734, 516] width 143 height 8
click at [478, 241] on span "Seleccionar" at bounding box center [571, 533] width 127 height 18
click at [478, 241] on span "Seleccionar" at bounding box center [727, 533] width 127 height 18
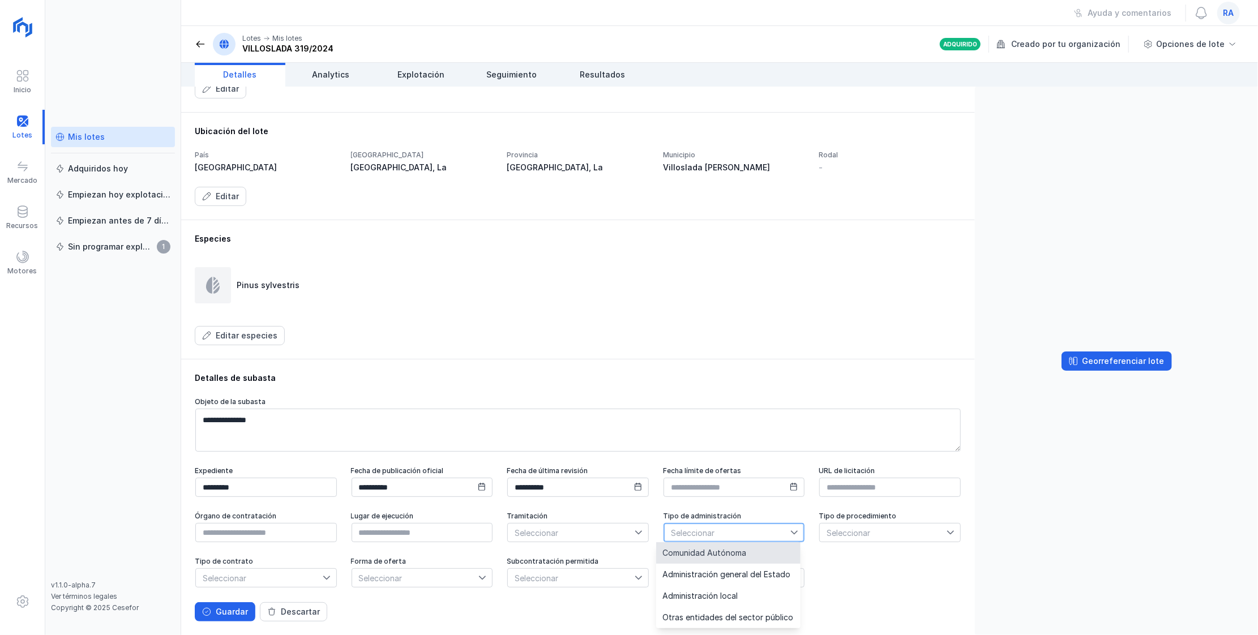
click at [478, 241] on span "Comunidad Autónoma" at bounding box center [705, 553] width 84 height 8
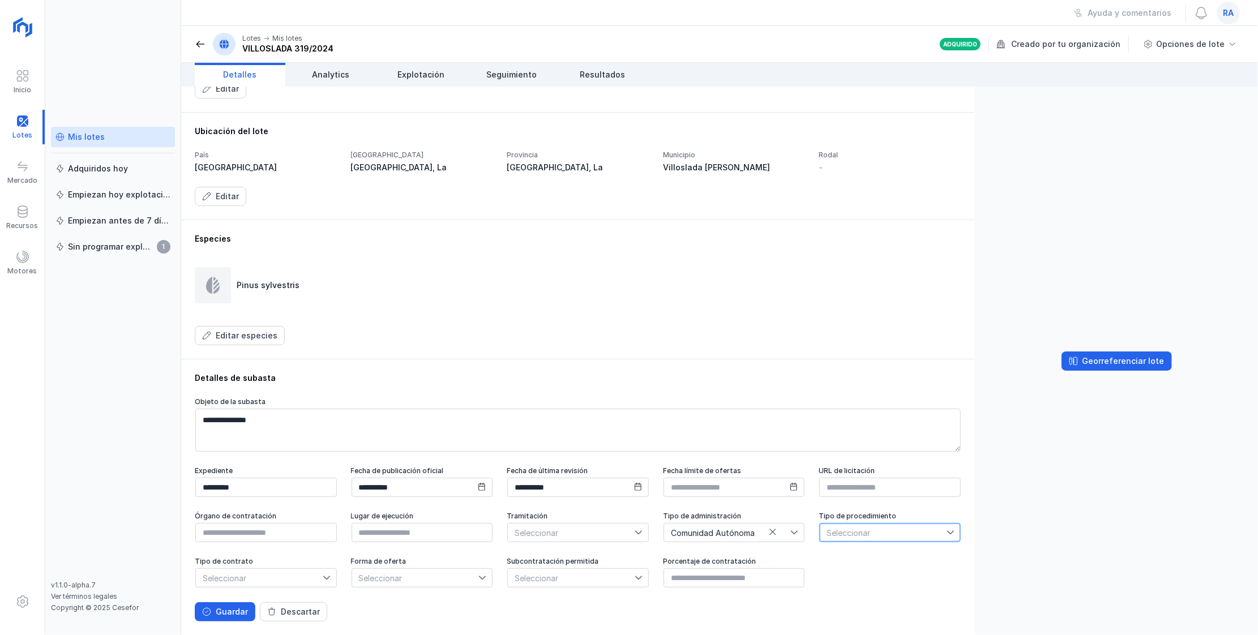
click at [478, 241] on span "Seleccionar" at bounding box center [883, 533] width 127 height 18
click at [478, 241] on li "Abierto" at bounding box center [879, 425] width 139 height 22
click at [287, 241] on div "Seleccionar" at bounding box center [266, 577] width 142 height 19
click at [248, 241] on li "Privado" at bounding box center [264, 535] width 139 height 22
click at [423, 241] on span "Seleccionar" at bounding box center [415, 578] width 127 height 18
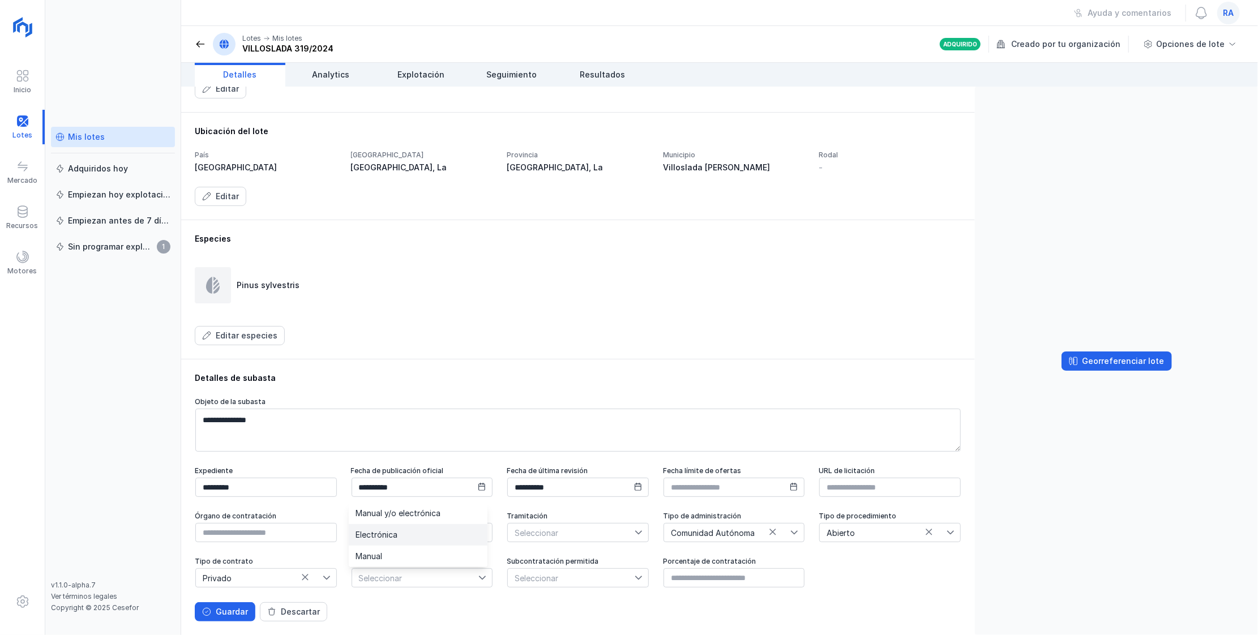
click at [405, 241] on li "Electrónica" at bounding box center [418, 535] width 139 height 22
click at [478, 241] on span "Seleccionar" at bounding box center [571, 578] width 127 height 18
click at [478, 241] on li "No" at bounding box center [571, 620] width 139 height 22
click at [478, 241] on input "text" at bounding box center [735, 577] width 142 height 19
type input "****"
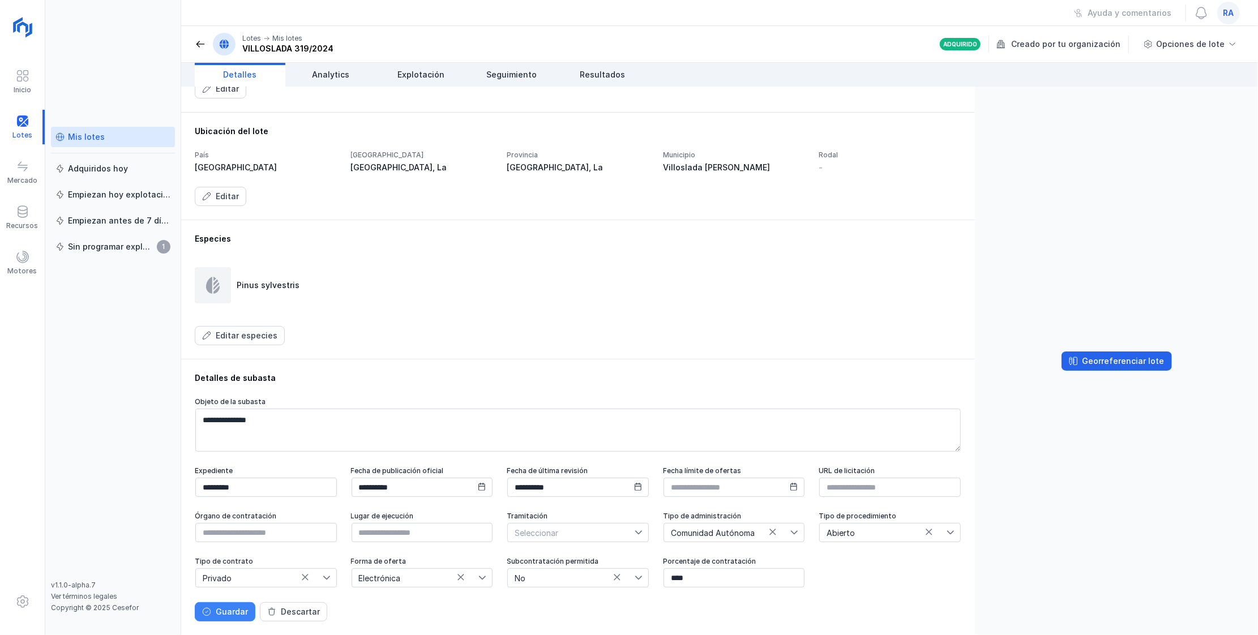
click at [215, 241] on button "Guardar" at bounding box center [225, 611] width 61 height 19
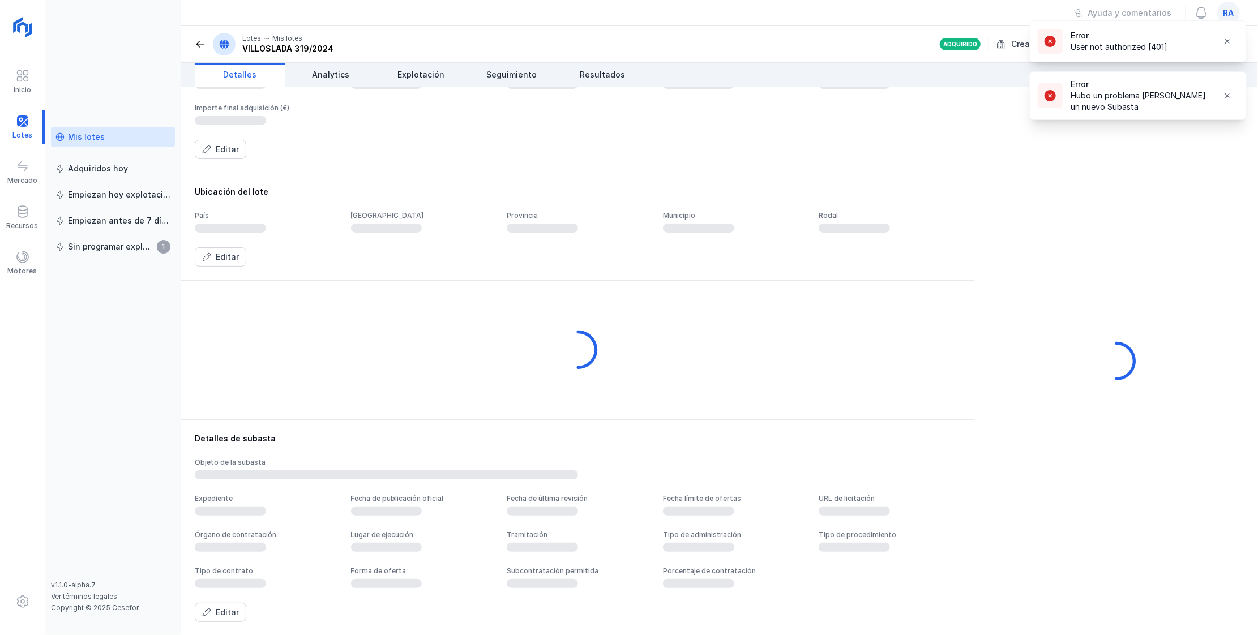
scroll to position [275, 0]
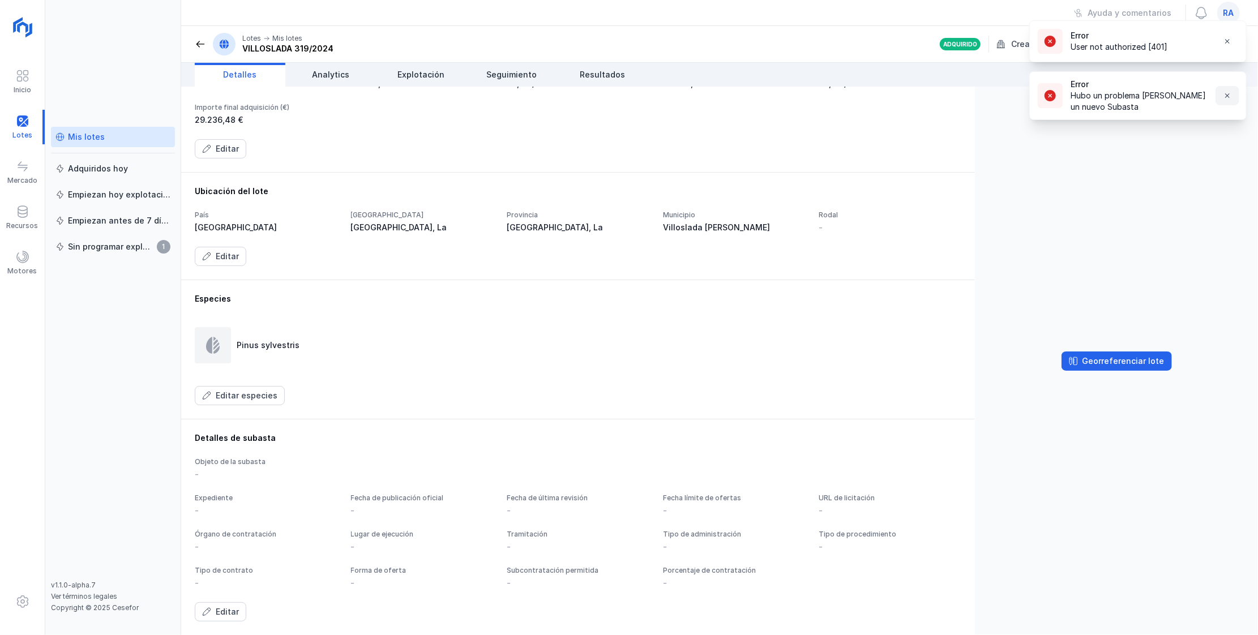
click at [478, 91] on button "button" at bounding box center [1228, 95] width 24 height 19
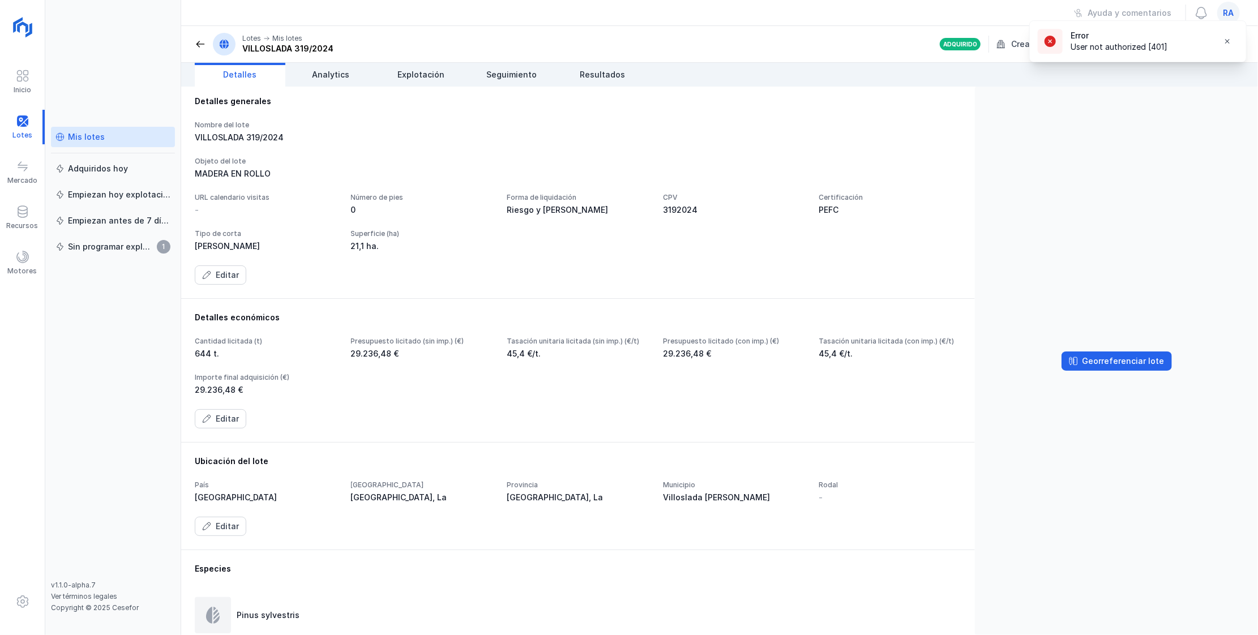
scroll to position [0, 0]
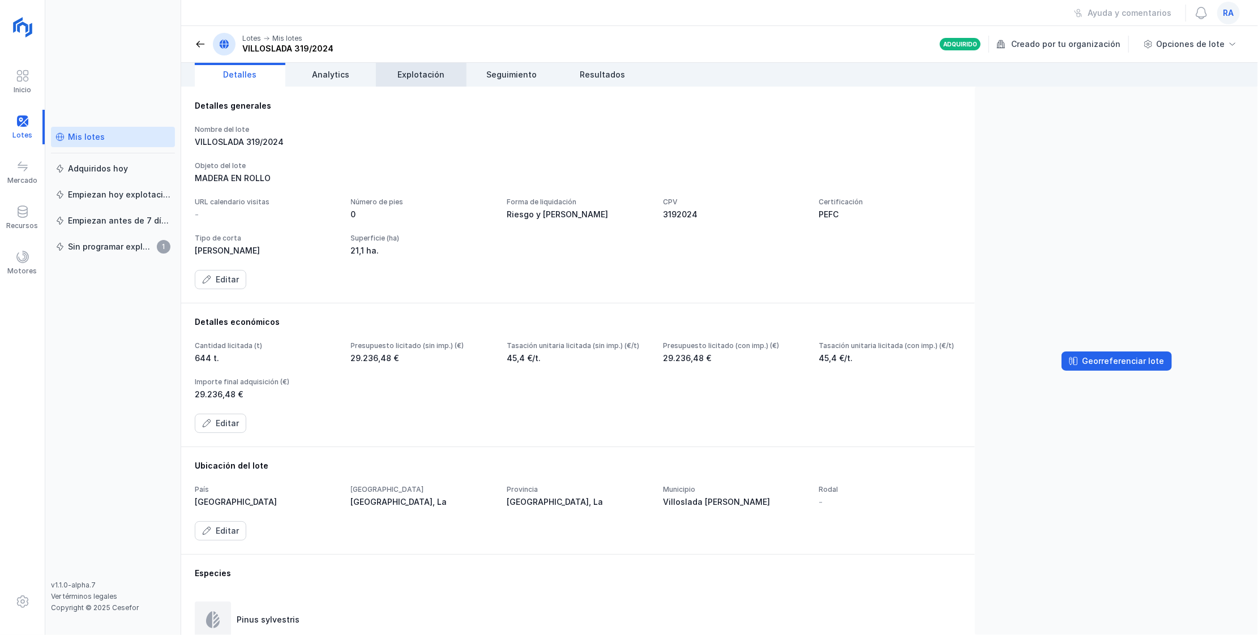
click at [416, 77] on span "Explotación" at bounding box center [421, 74] width 47 height 11
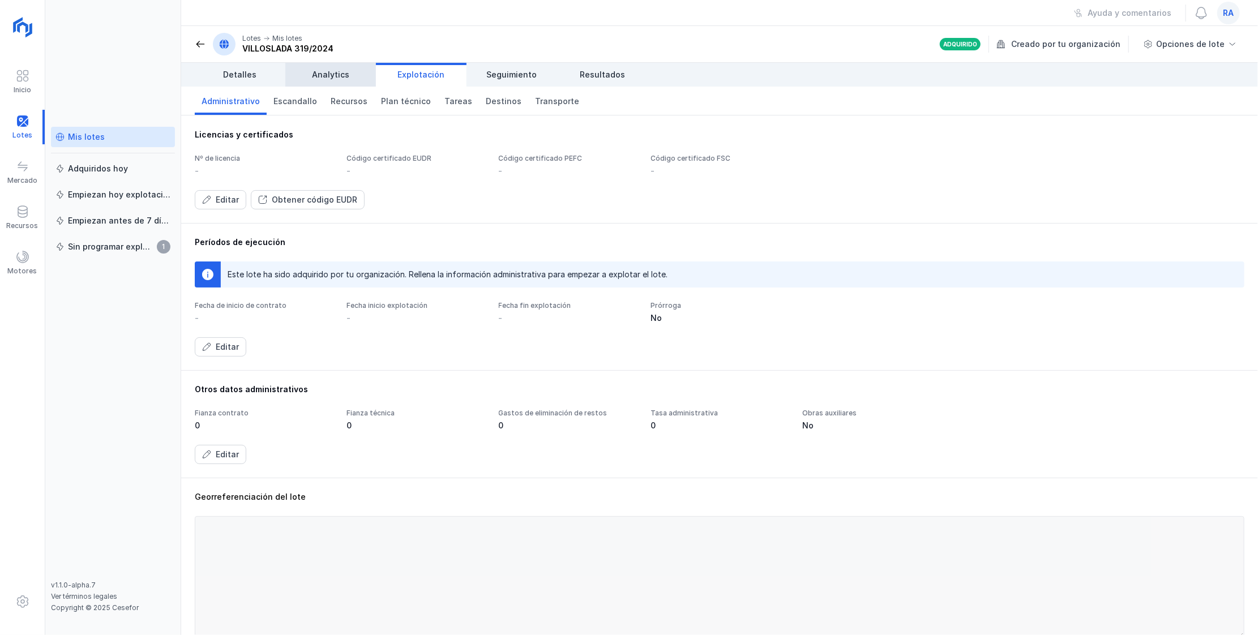
click at [340, 76] on span "Analytics" at bounding box center [330, 74] width 37 height 11
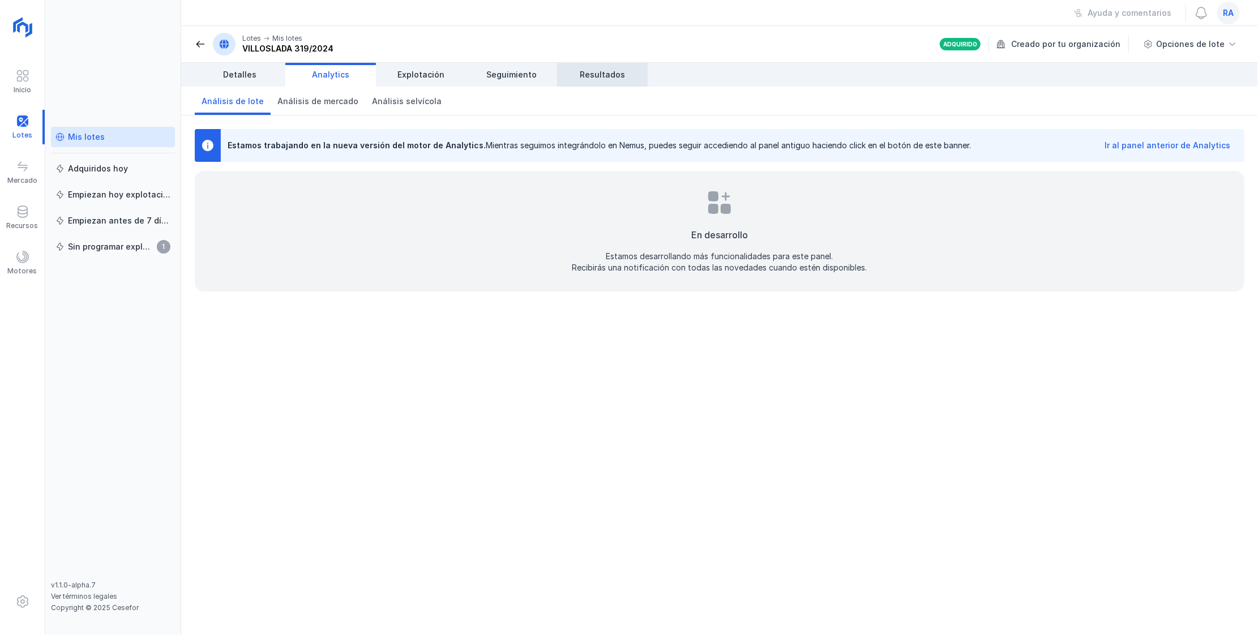
click at [478, 71] on span "Resultados" at bounding box center [602, 74] width 45 height 11
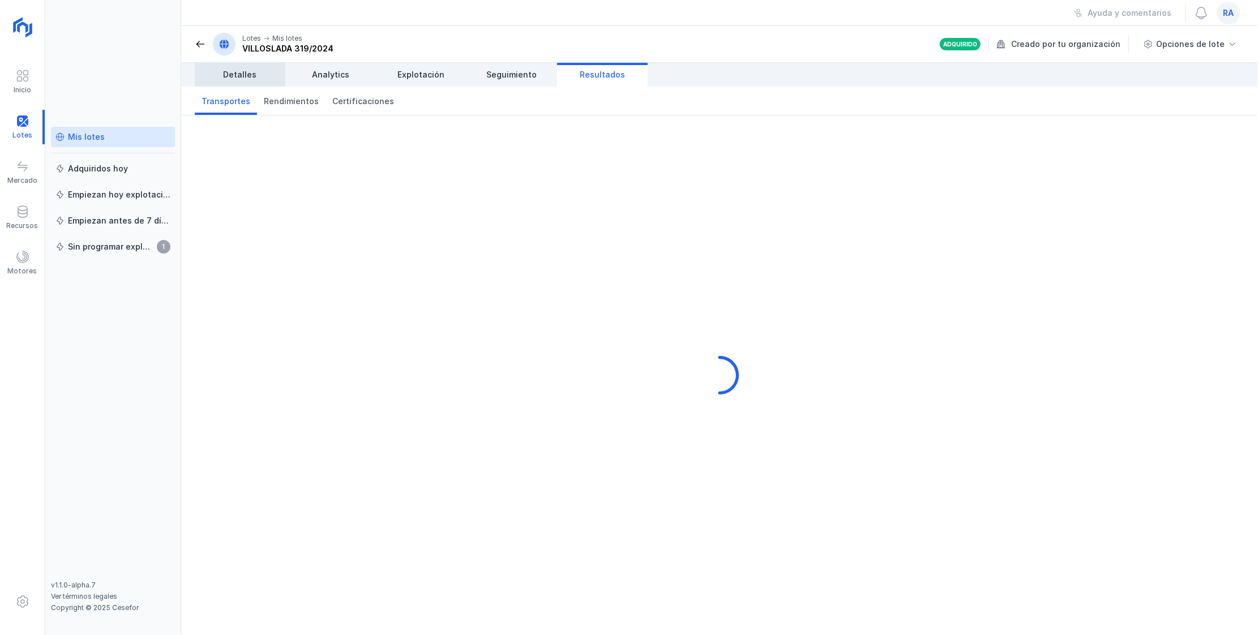
click at [232, 74] on span "Detalles" at bounding box center [240, 74] width 33 height 11
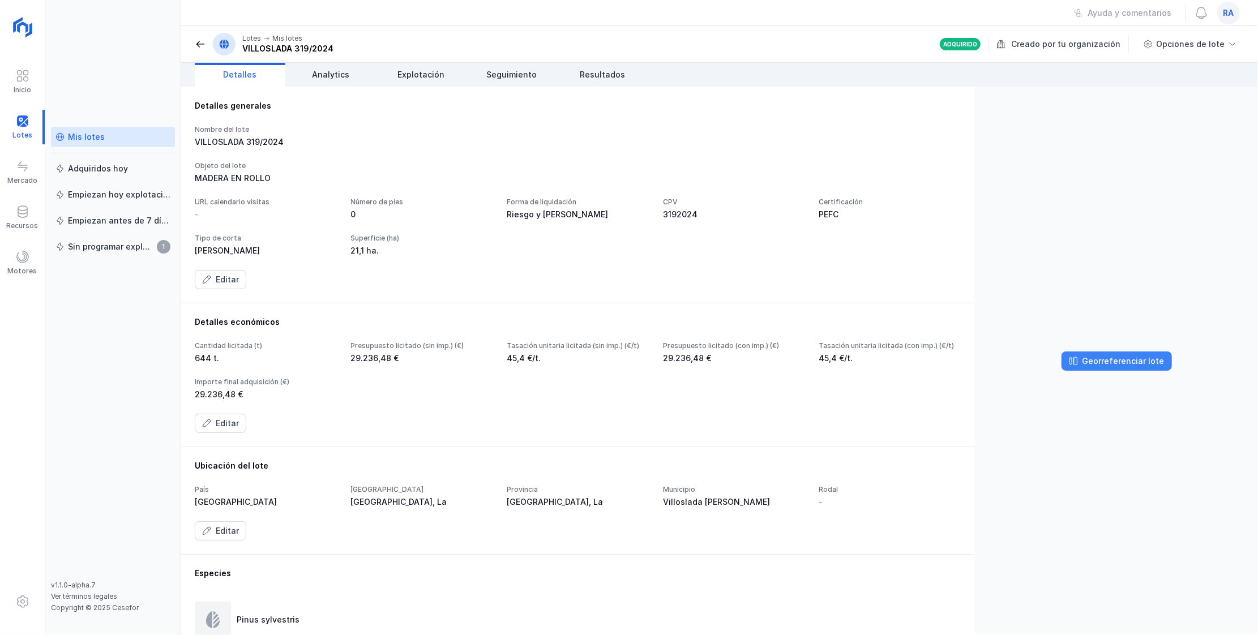
click at [478, 241] on div "Georreferenciar lote" at bounding box center [1123, 361] width 82 height 11
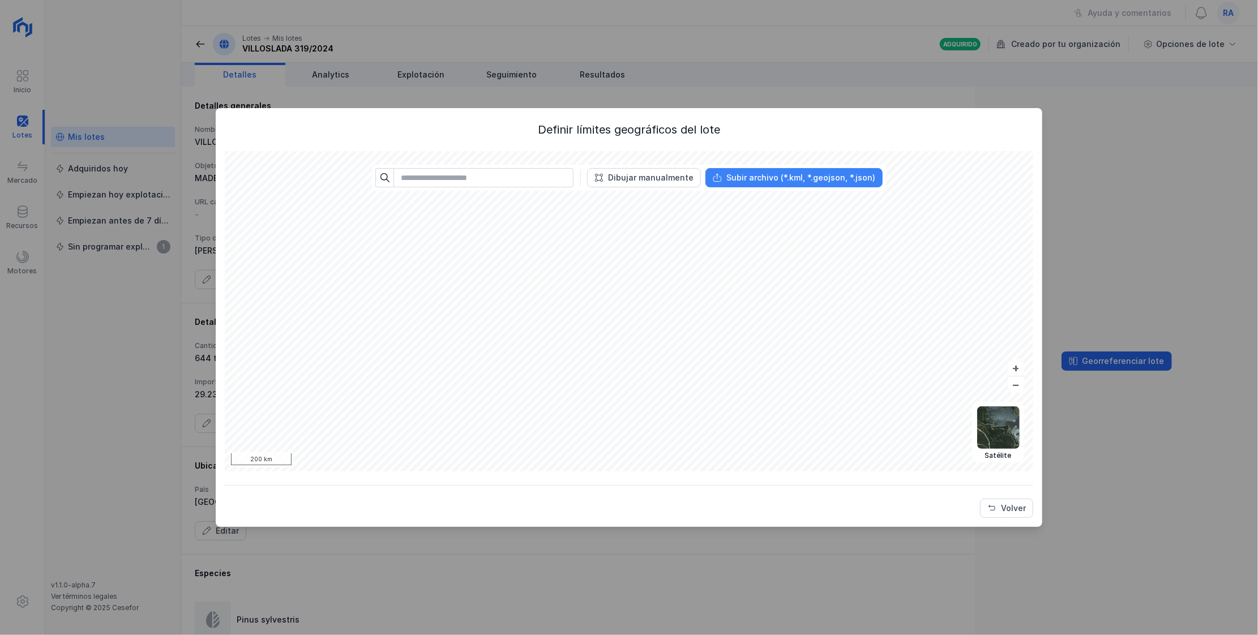
click at [478, 175] on div "Subir archivo (*.kml, *.geojson, *.json)" at bounding box center [800, 177] width 149 height 11
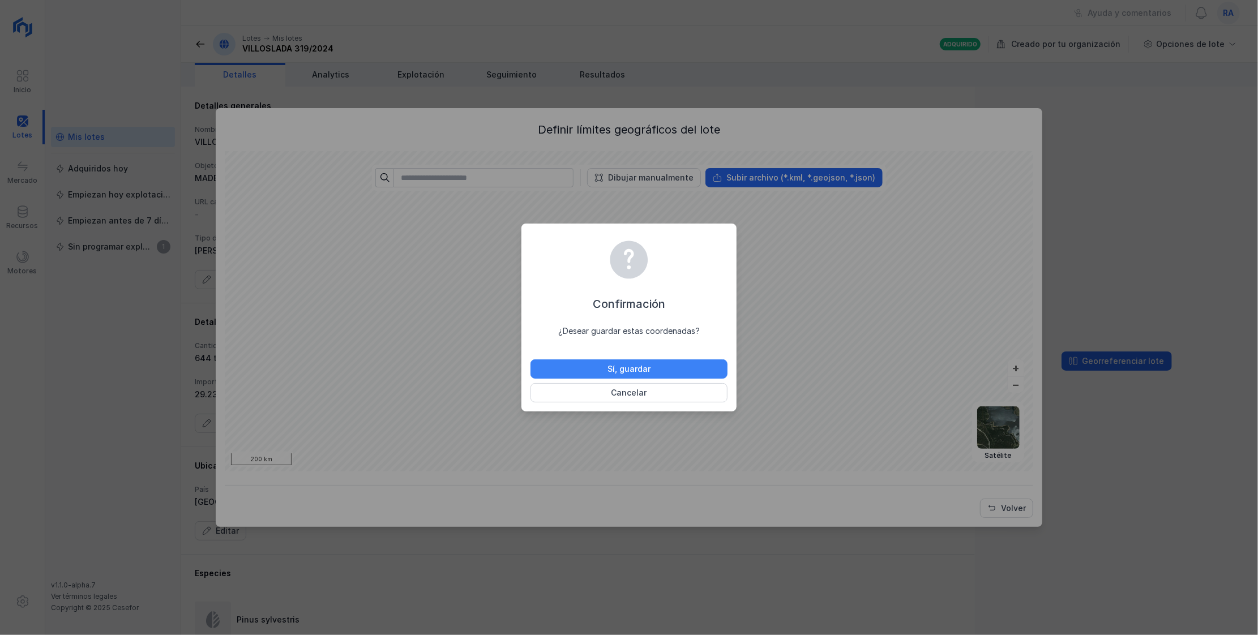
click at [478, 241] on button "Sí, guardar" at bounding box center [628, 368] width 197 height 19
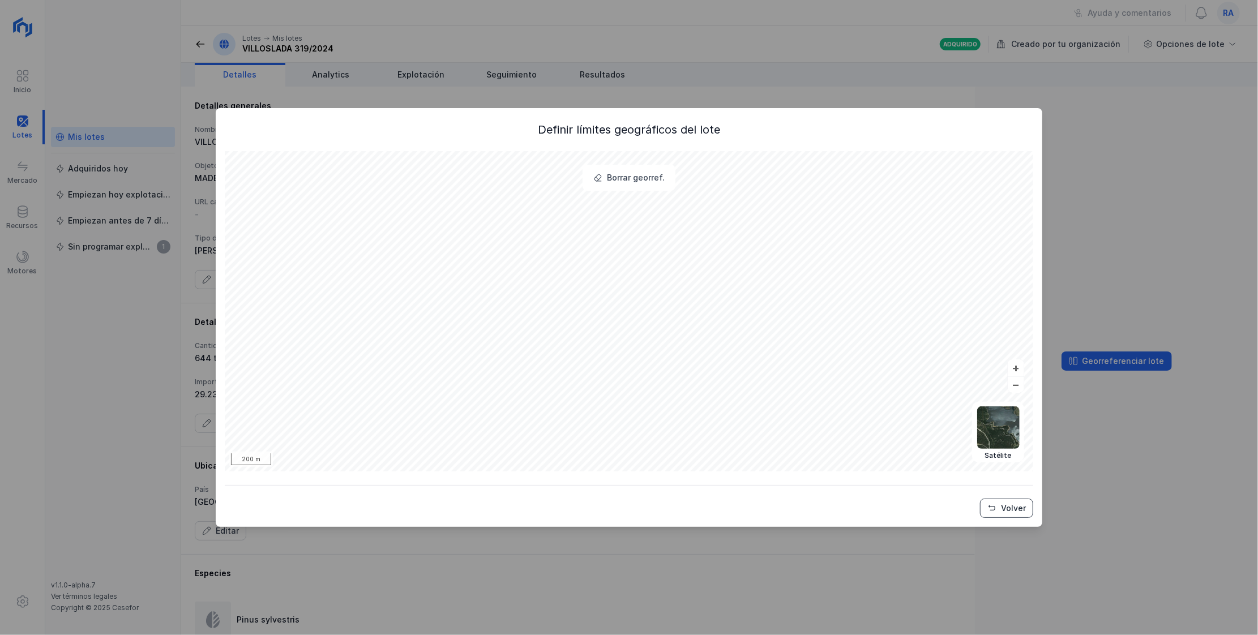
click at [478, 241] on button "Volver" at bounding box center [1006, 508] width 53 height 19
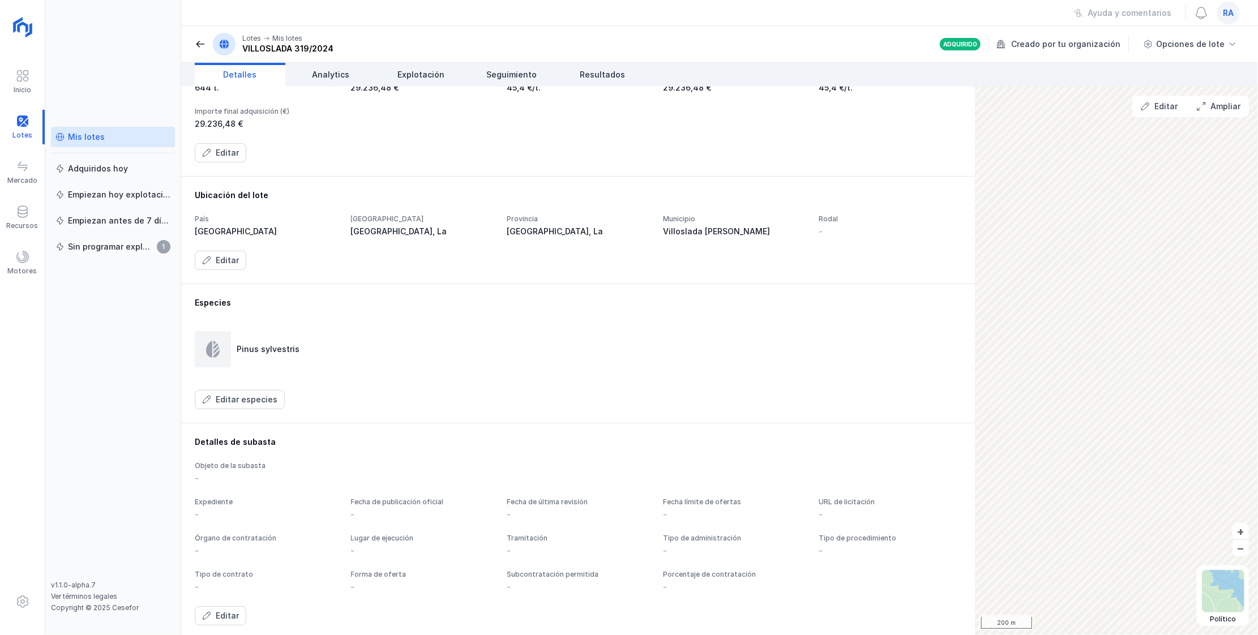
scroll to position [274, 0]
click at [478, 106] on div "Editar" at bounding box center [1165, 106] width 23 height 11
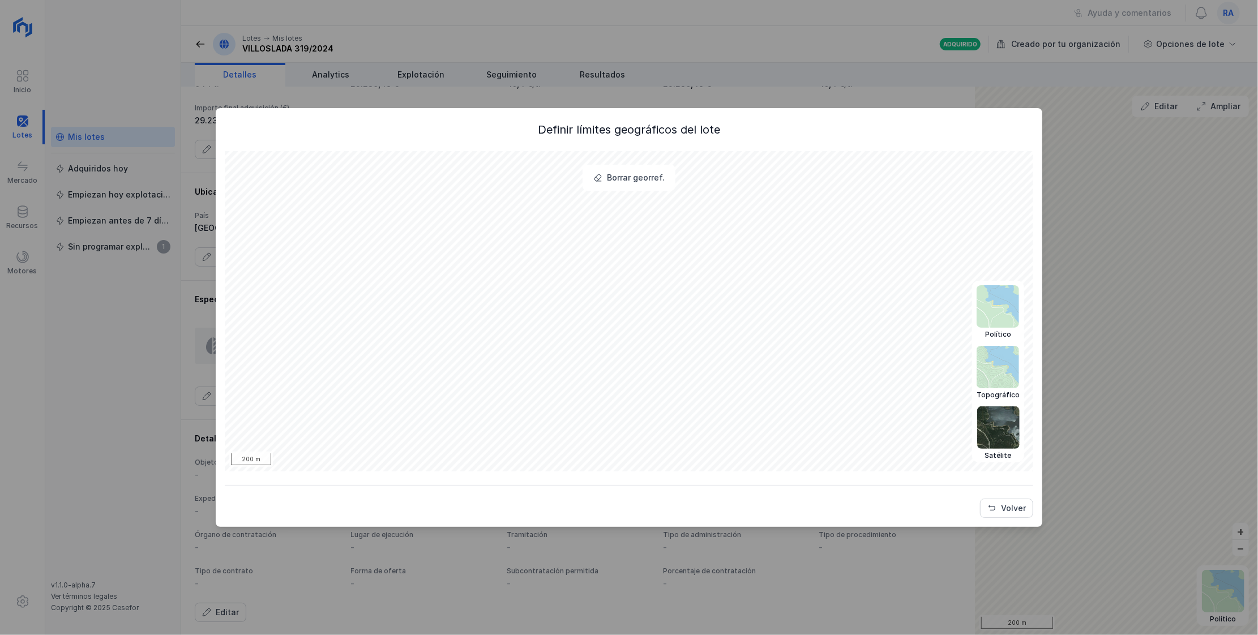
click at [478, 241] on img at bounding box center [998, 427] width 42 height 42
click at [478, 74] on div "Definir límites geográficos del lote Borrar georref. Político Topográfico Satél…" at bounding box center [629, 317] width 1258 height 635
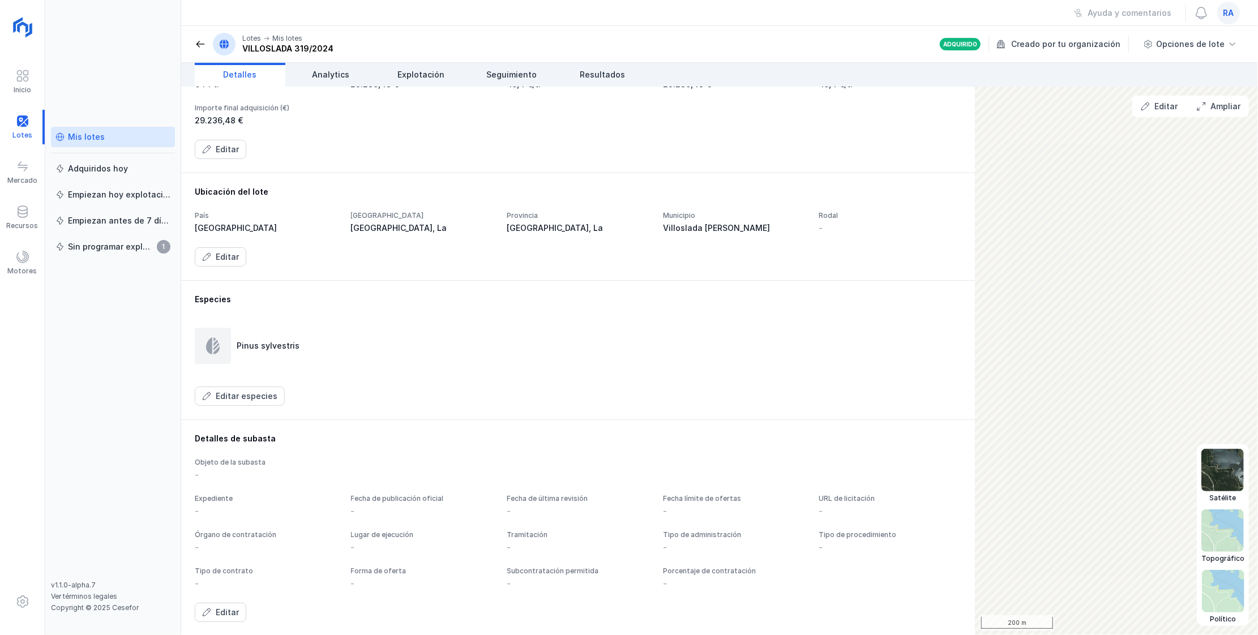
click at [478, 241] on img at bounding box center [1222, 470] width 42 height 42
click at [311, 80] on link "Analytics" at bounding box center [330, 75] width 91 height 24
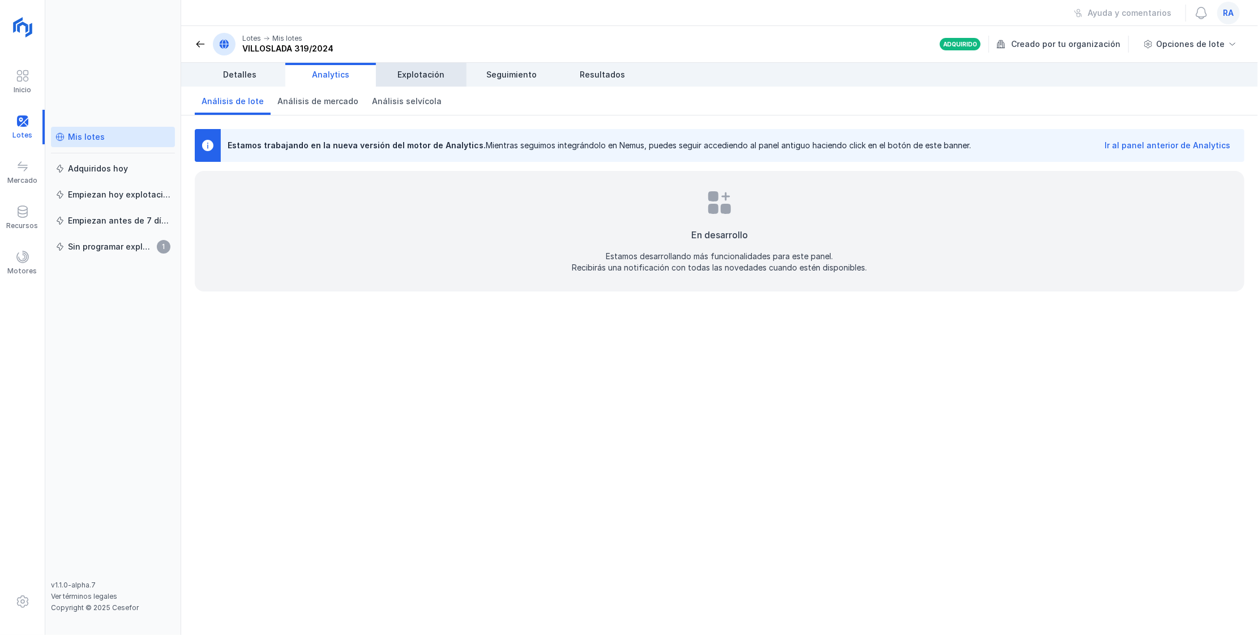
click at [415, 76] on span "Explotación" at bounding box center [421, 74] width 47 height 11
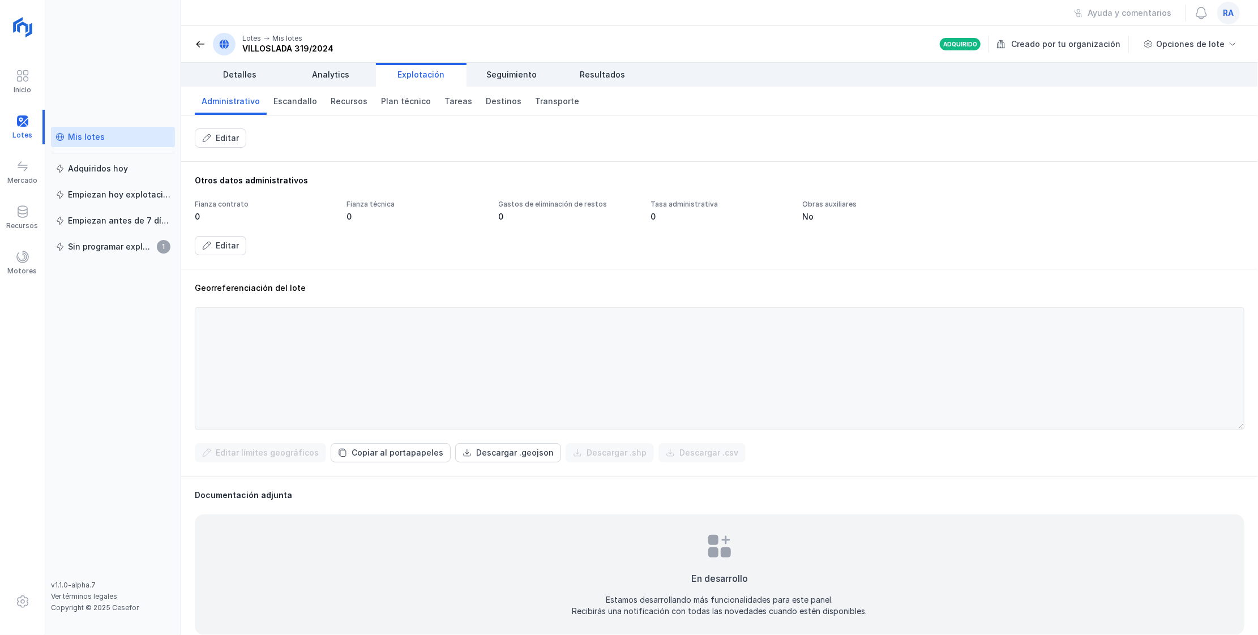
scroll to position [222, 0]
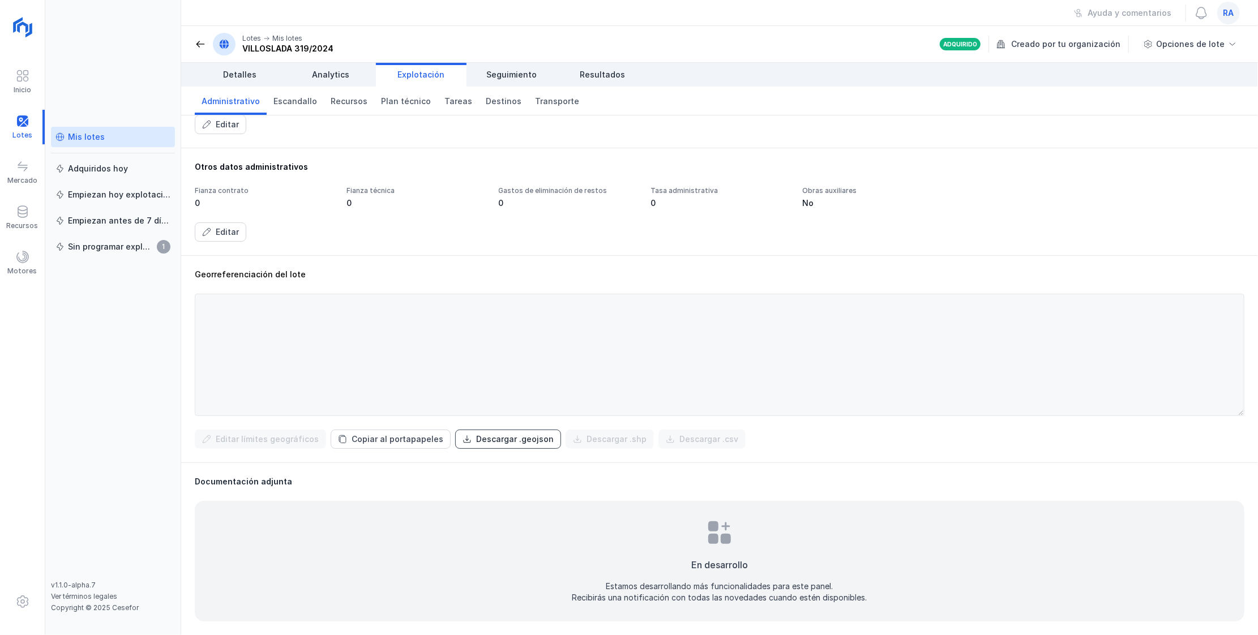
click at [478, 241] on div "Descargar .geojson" at bounding box center [515, 439] width 78 height 11
